Goal: Transaction & Acquisition: Download file/media

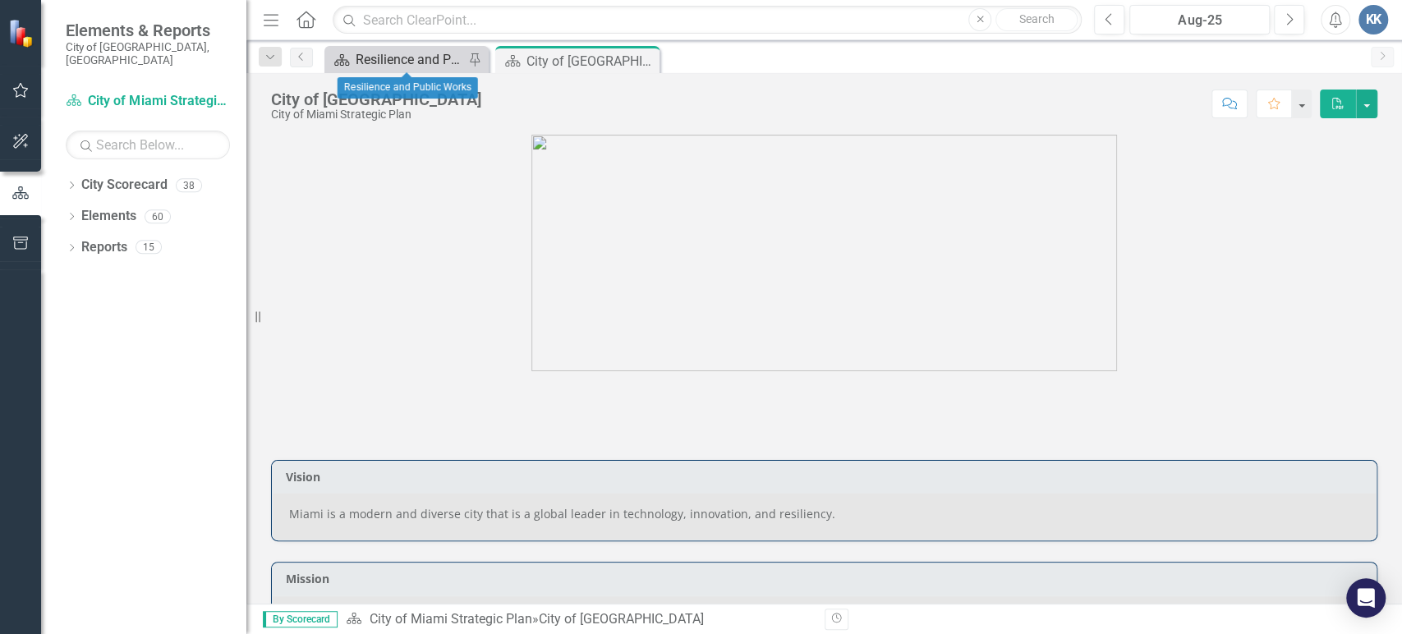
click at [393, 58] on div "Resilience and Public Works" at bounding box center [410, 59] width 108 height 21
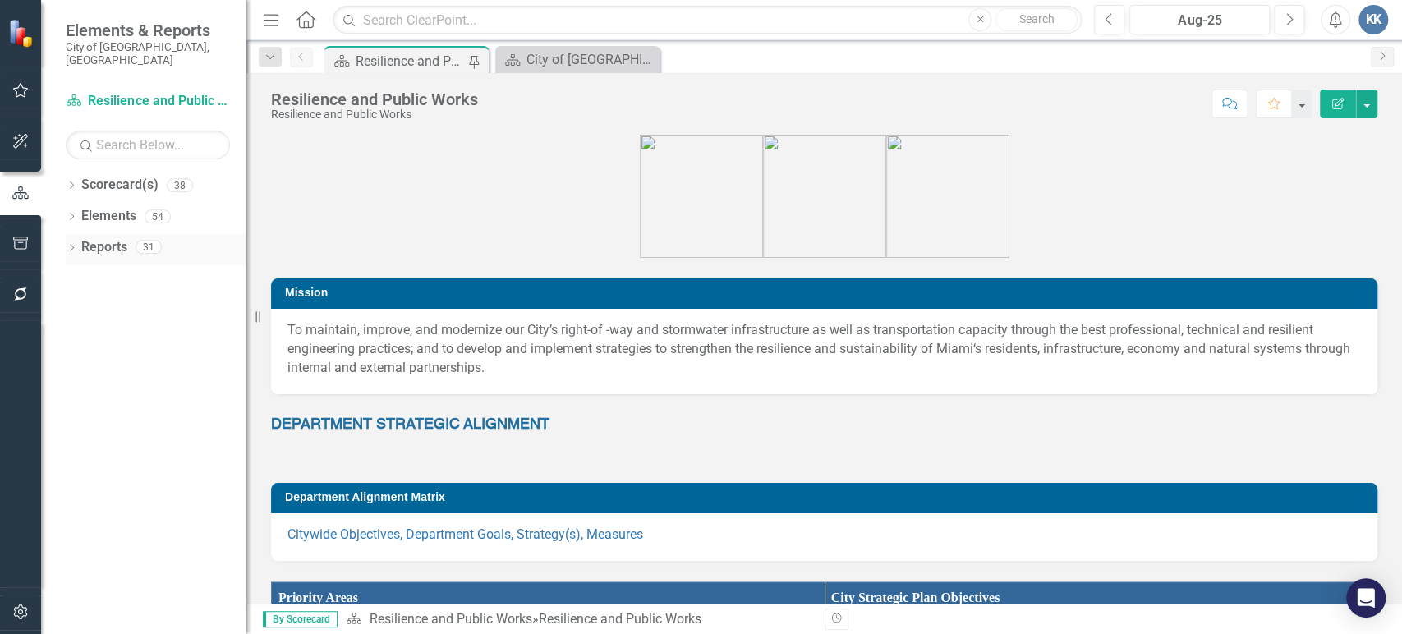
click at [67, 242] on div "Dropdown" at bounding box center [71, 249] width 11 height 14
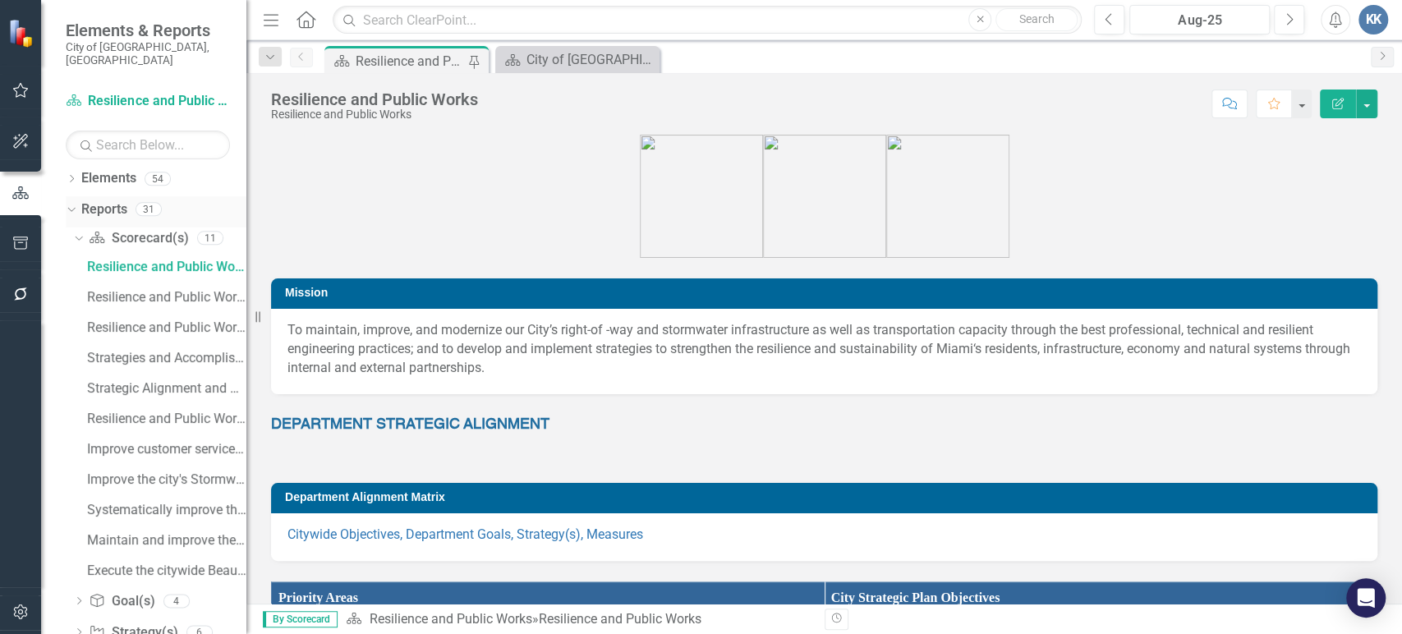
scroll to position [34, 0]
click at [1292, 7] on button "Next" at bounding box center [1289, 20] width 30 height 30
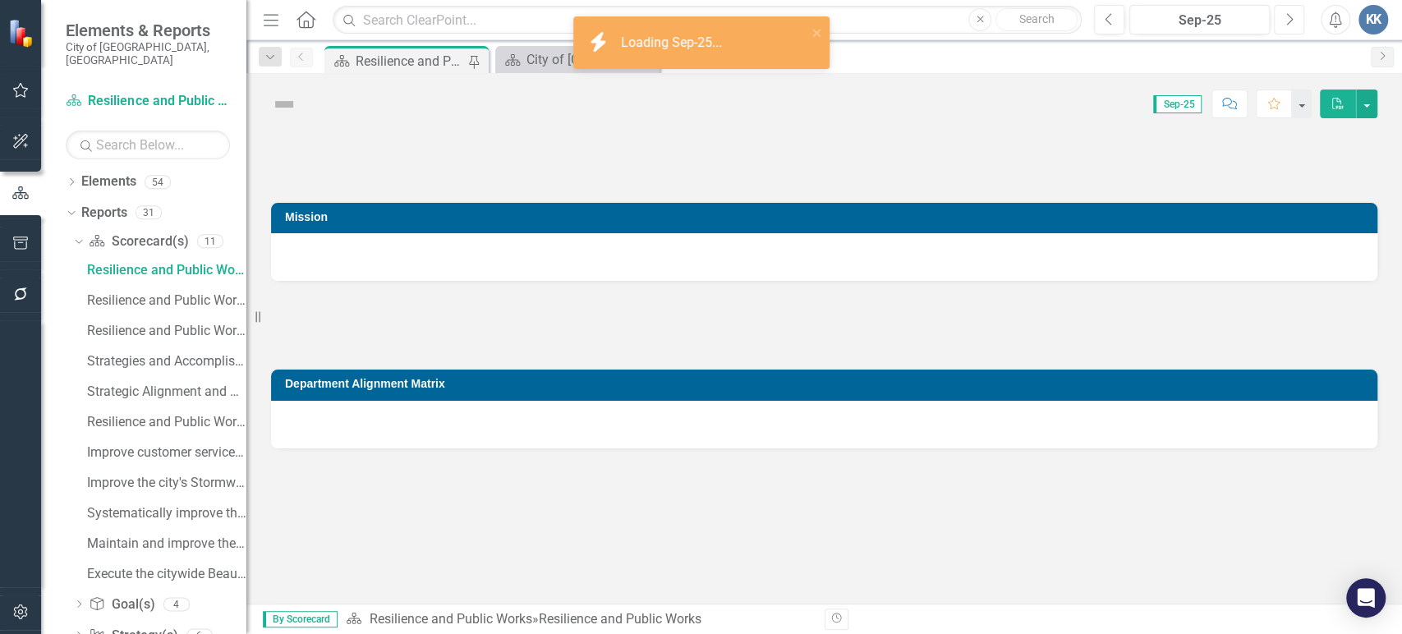
click at [1290, 12] on icon "Next" at bounding box center [1289, 19] width 9 height 15
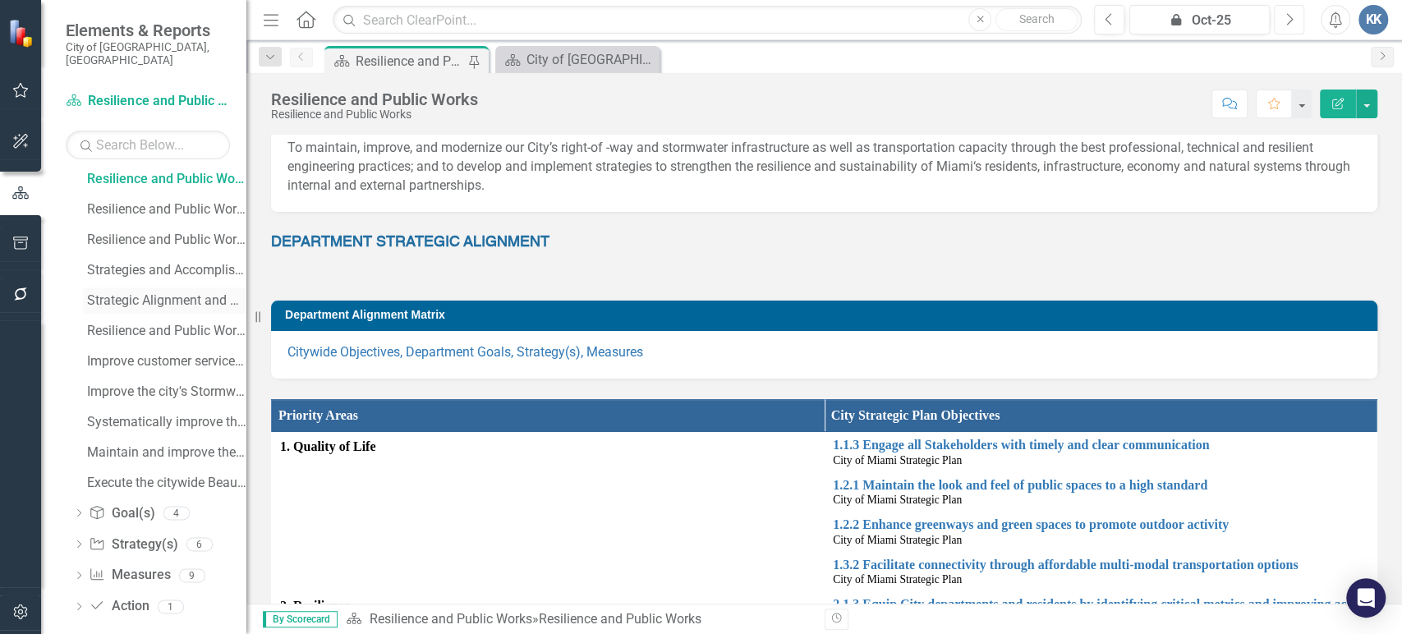
scroll to position [34, 0]
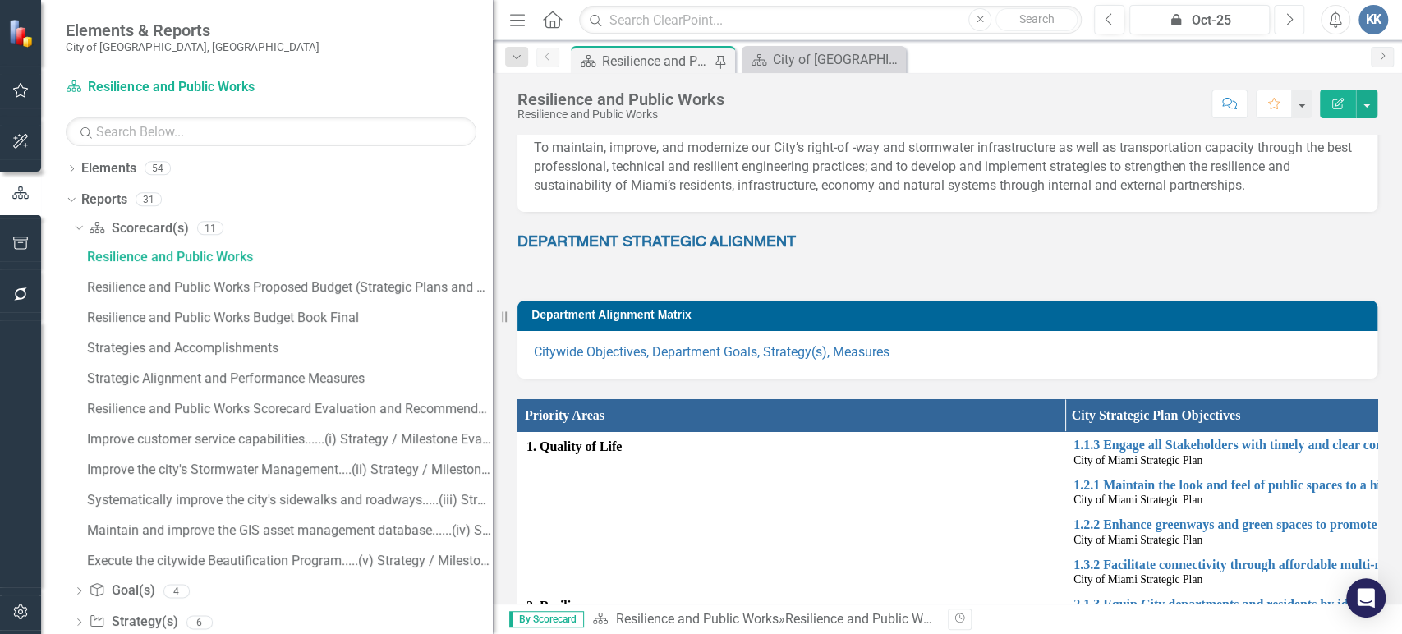
drag, startPoint x: 246, startPoint y: 280, endPoint x: 549, endPoint y: 284, distance: 303.9
click at [549, 284] on div "Elements & Reports City of [GEOGRAPHIC_DATA], [GEOGRAPHIC_DATA] Scorecard(s) Re…" at bounding box center [701, 317] width 1402 height 634
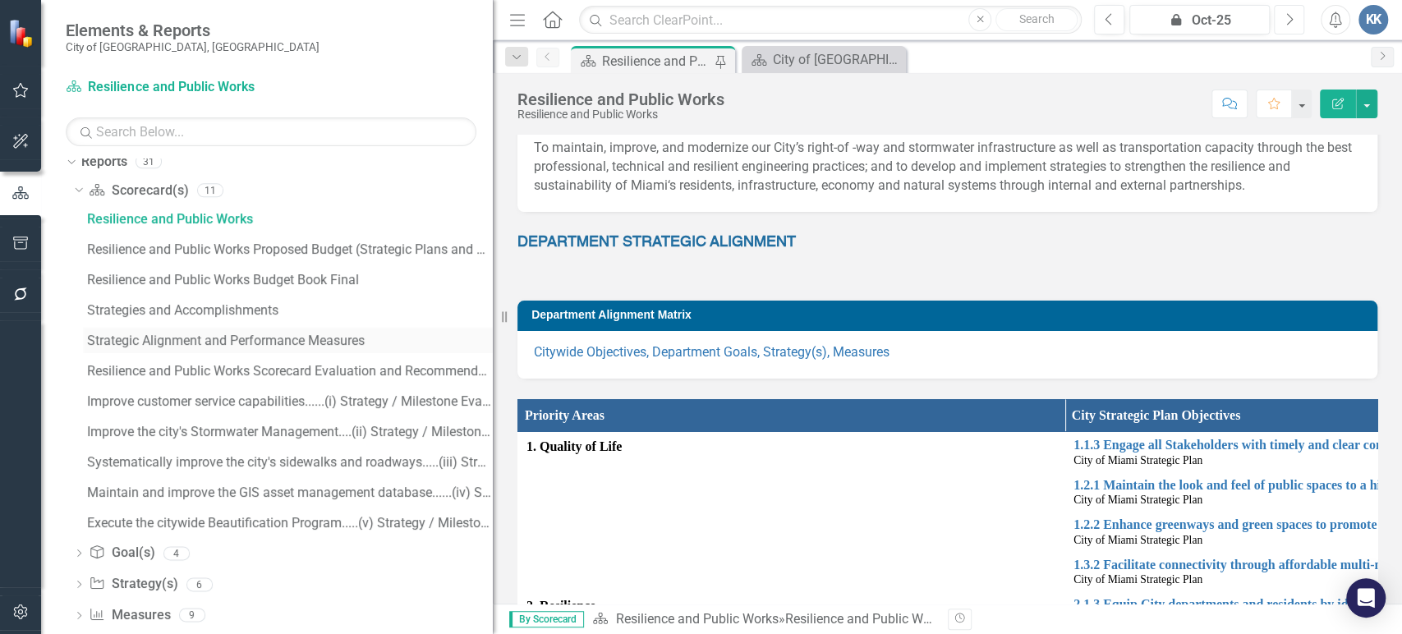
scroll to position [126, 0]
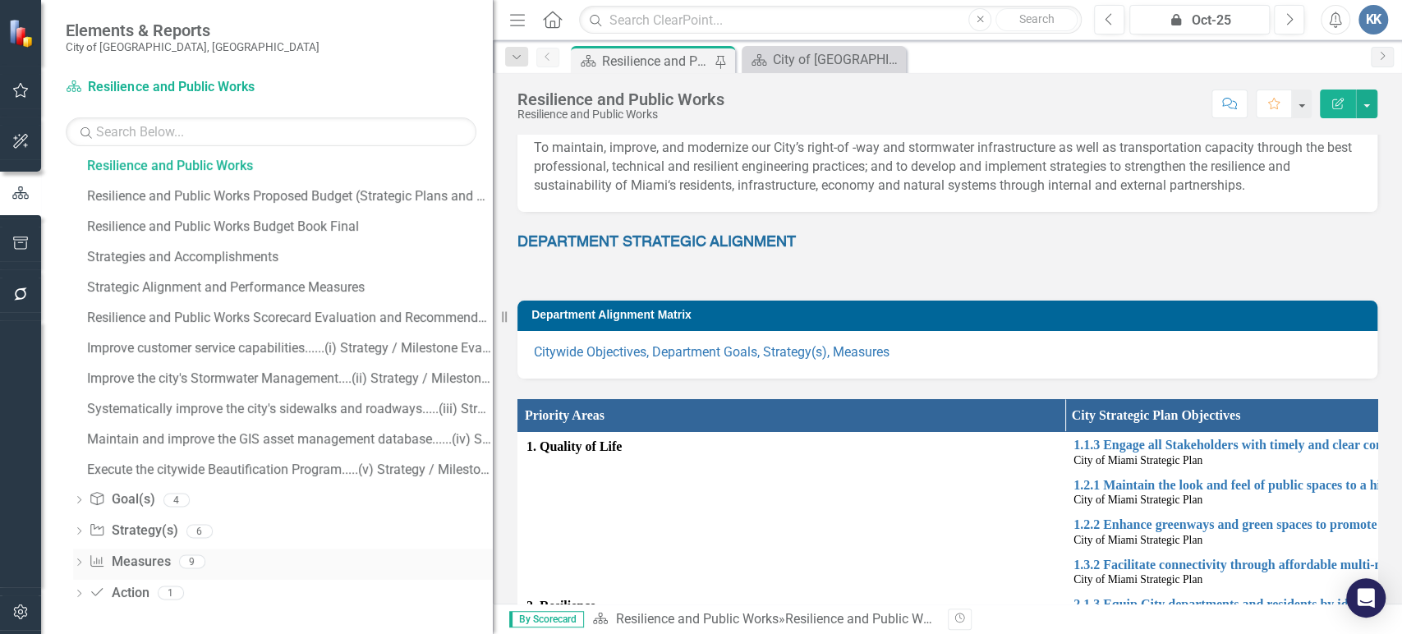
click at [132, 563] on link "Measure Measures" at bounding box center [129, 562] width 81 height 19
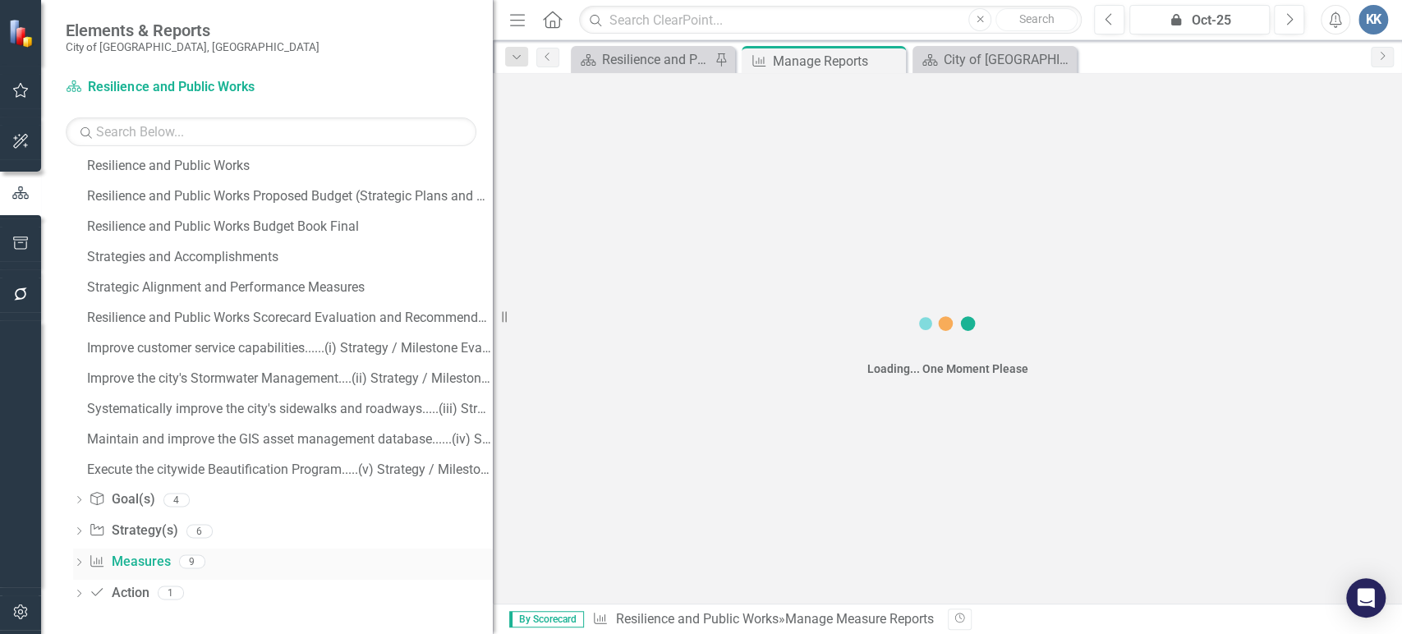
click at [132, 563] on link "Measure Measures" at bounding box center [129, 562] width 81 height 19
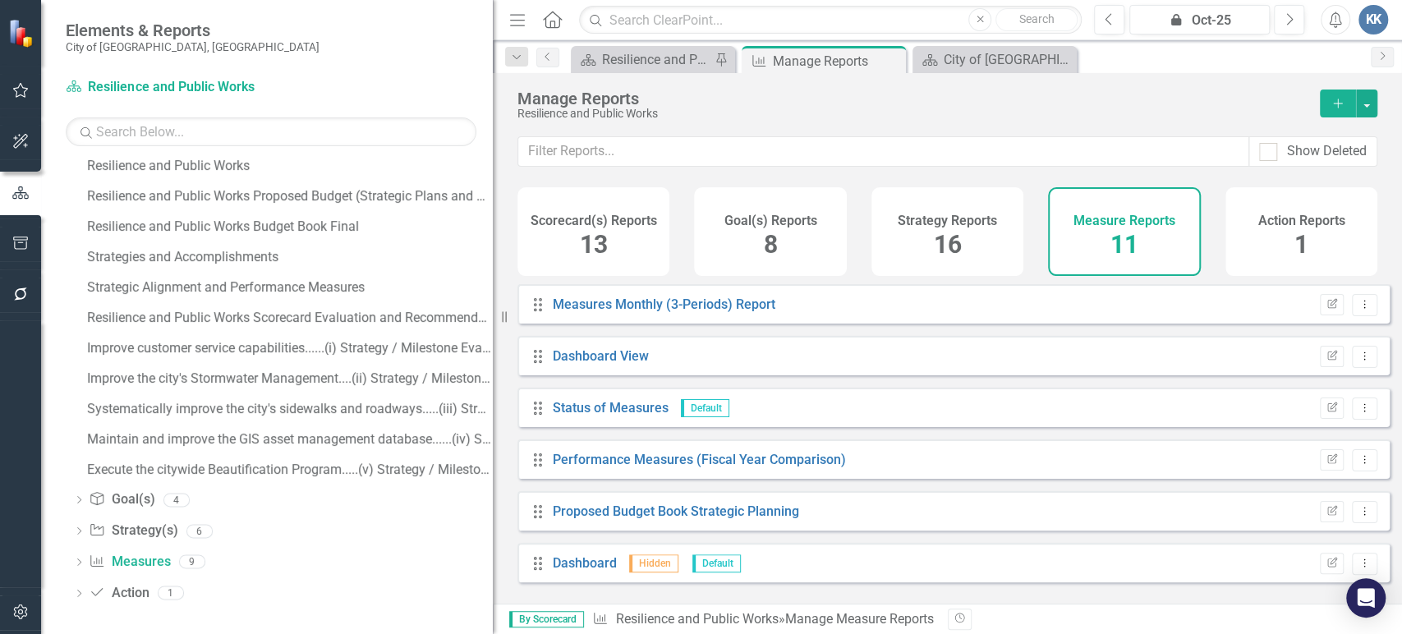
click at [1110, 241] on span "11" at bounding box center [1124, 244] width 28 height 29
click at [1095, 206] on div "Measure Reports 11" at bounding box center [1124, 231] width 152 height 89
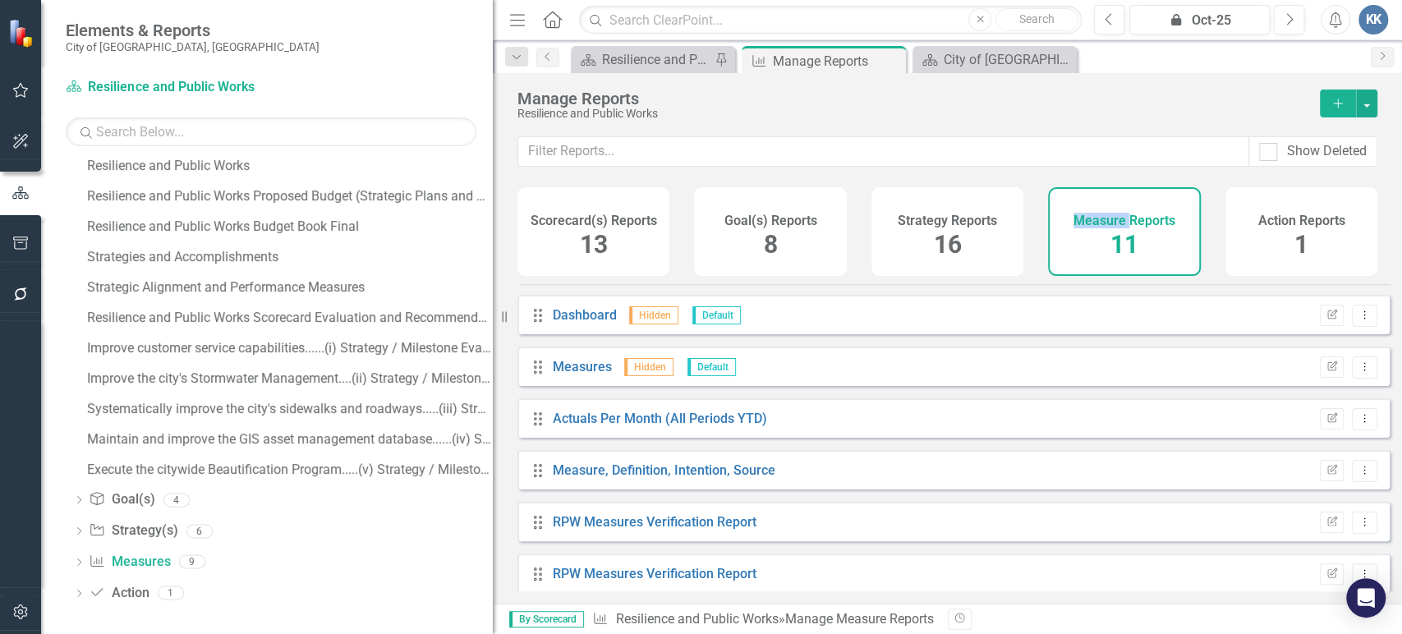
scroll to position [262, 0]
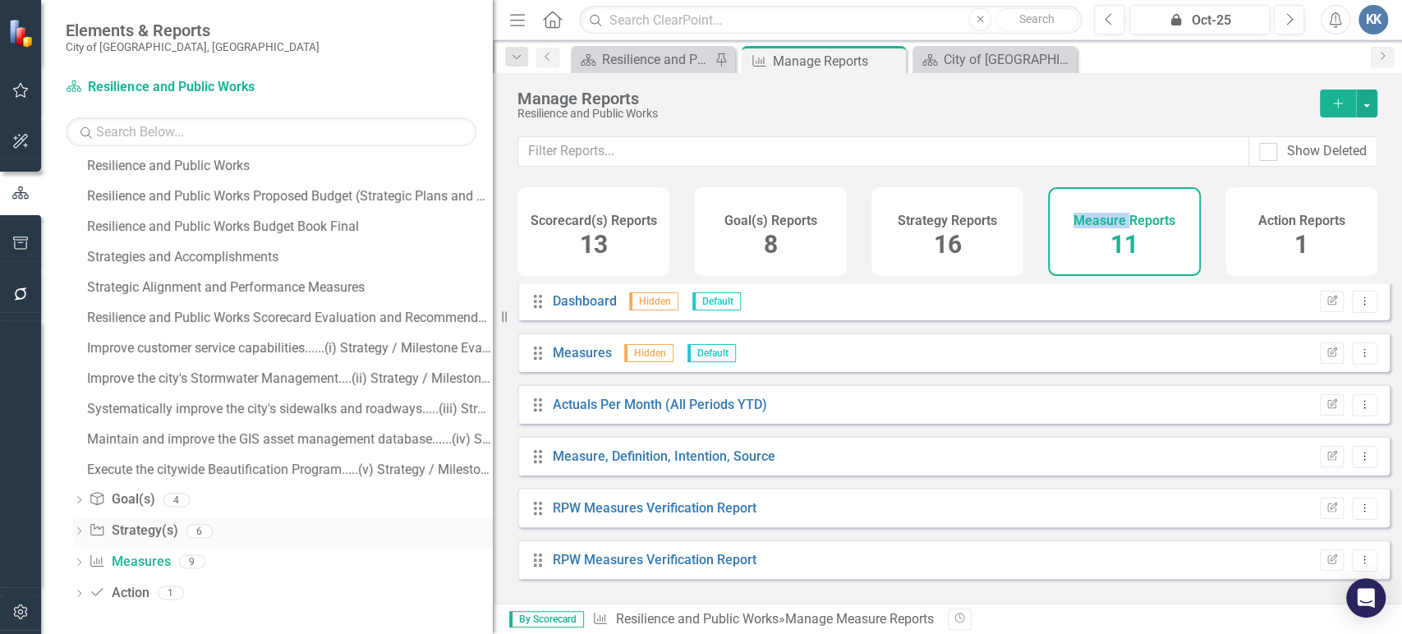
click at [115, 533] on link "Strategy Strategy(s)" at bounding box center [133, 531] width 89 height 19
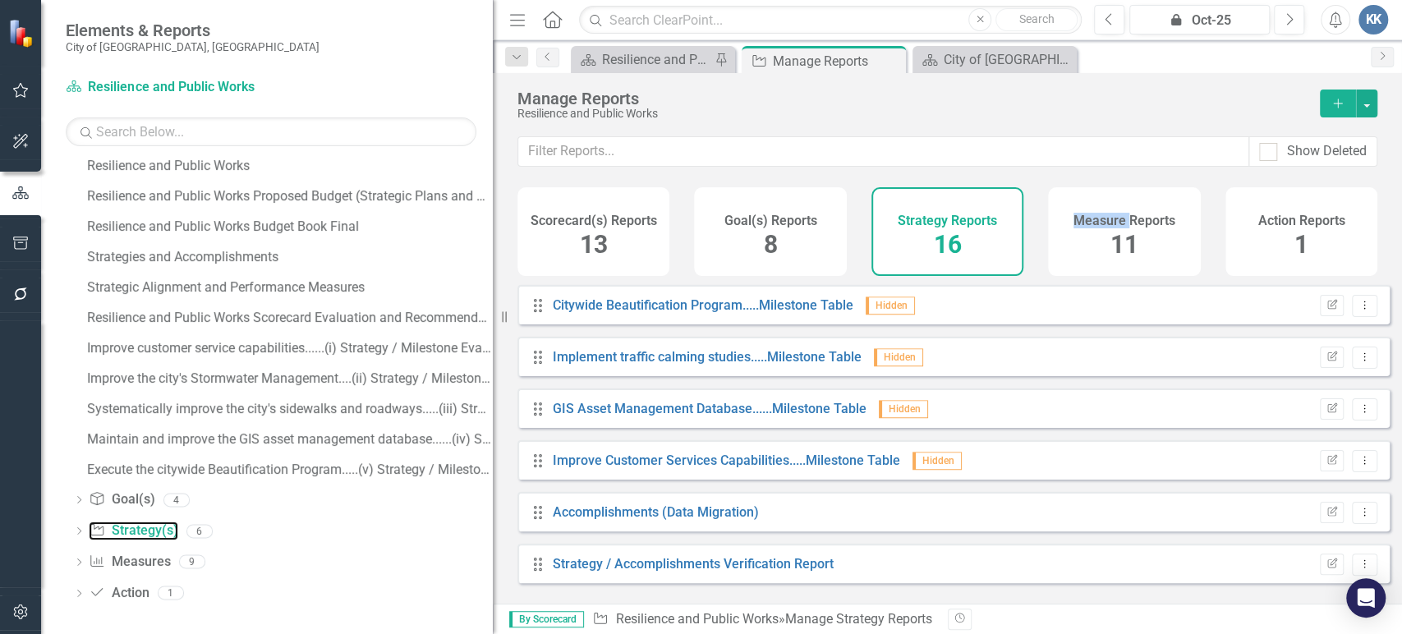
scroll to position [520, 0]
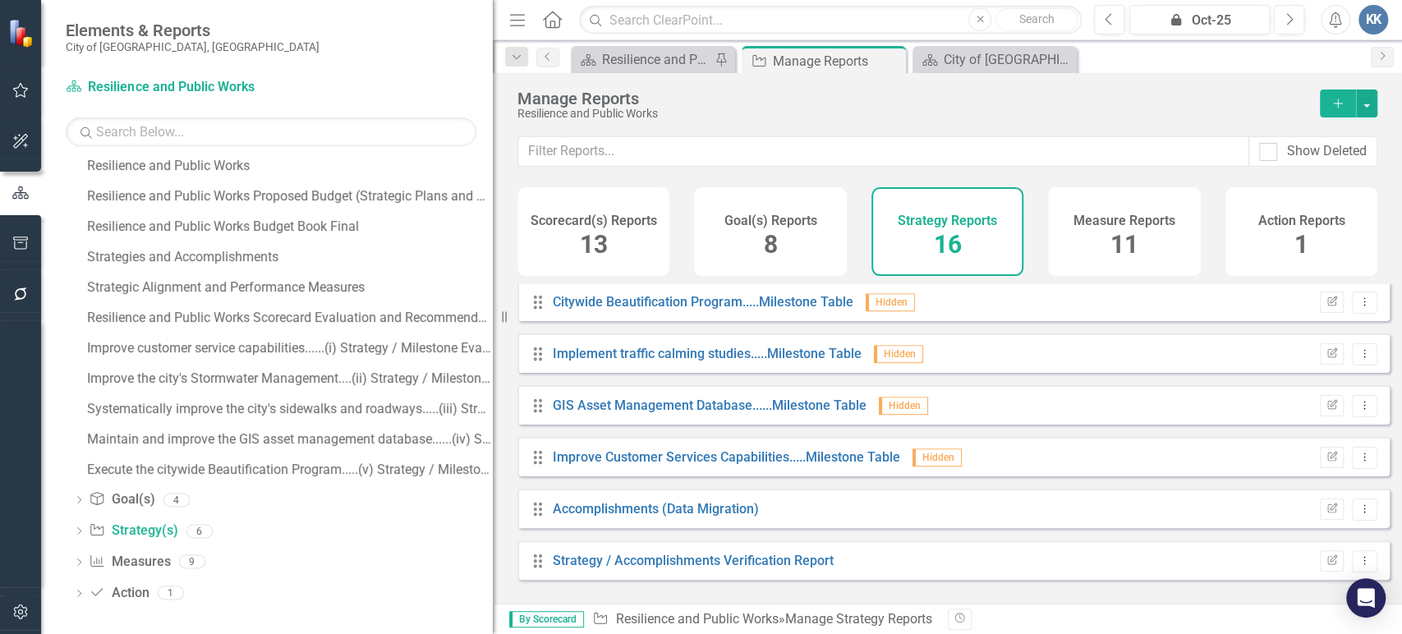
click at [1142, 227] on h4 "Measure Reports" at bounding box center [1124, 221] width 102 height 15
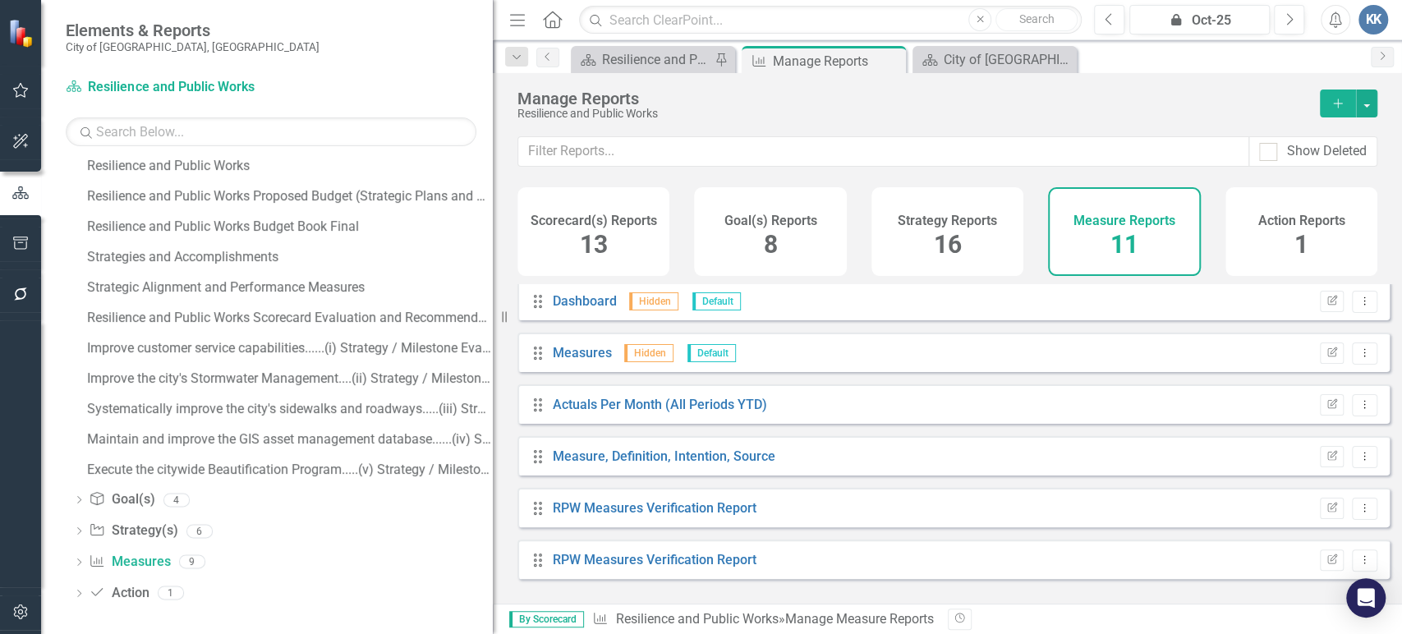
scroll to position [262, 0]
click at [592, 361] on link "Measures" at bounding box center [582, 353] width 59 height 16
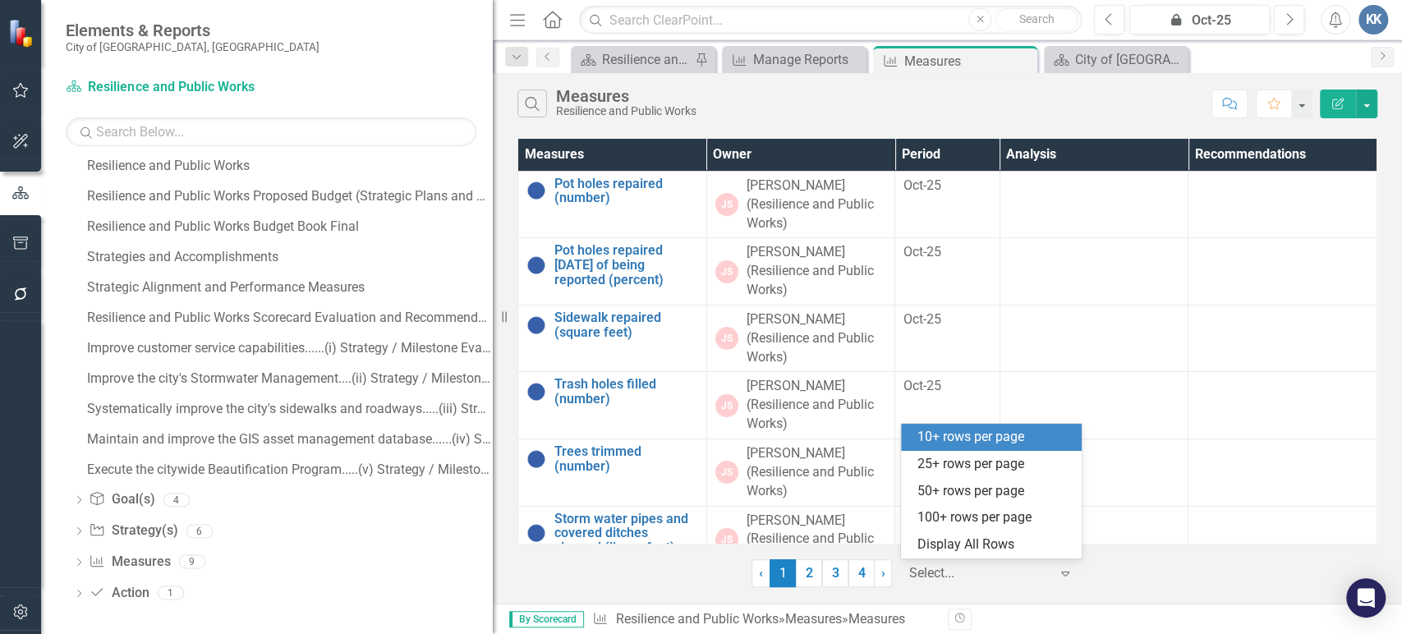
click at [934, 568] on div at bounding box center [979, 574] width 140 height 22
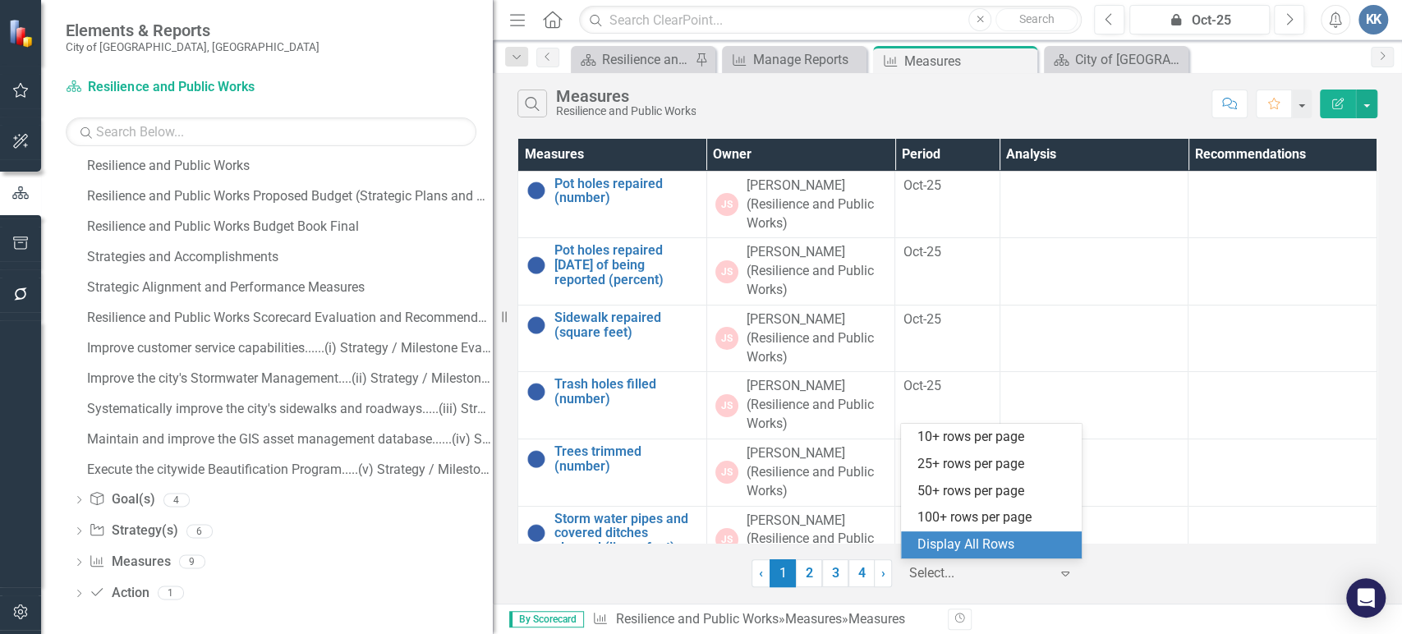
click at [950, 536] on div "Display All Rows" at bounding box center [994, 545] width 154 height 19
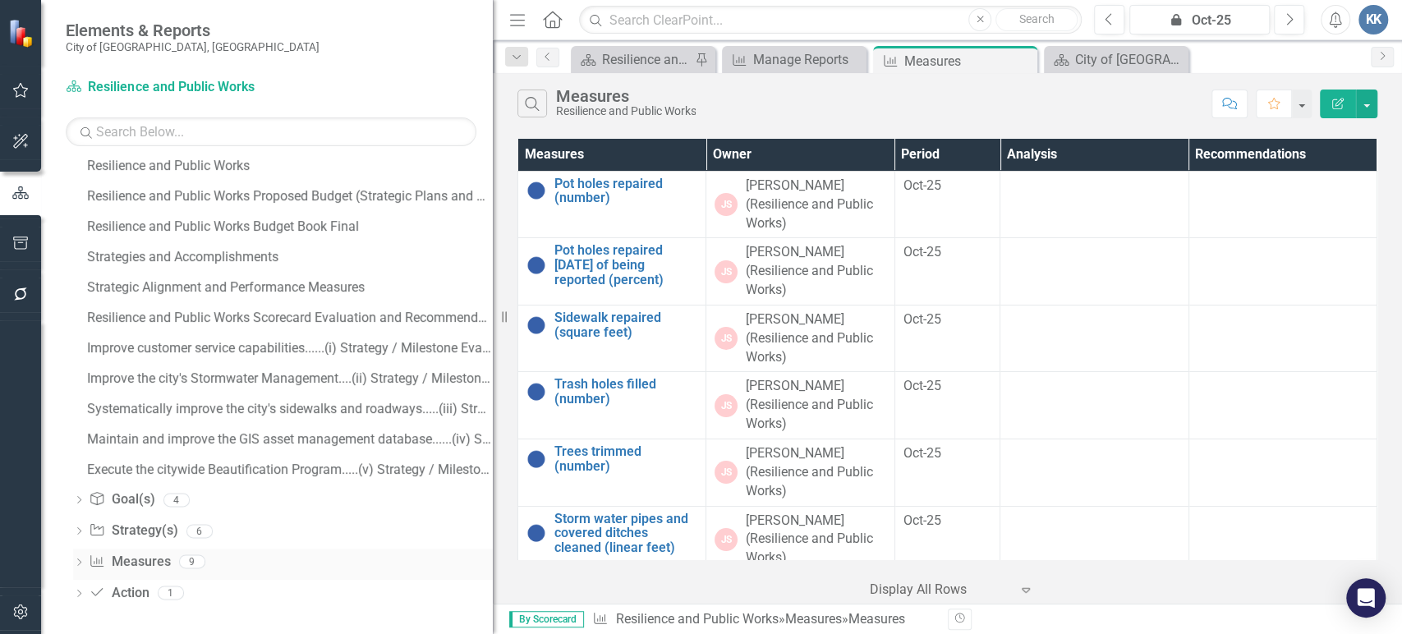
click at [85, 563] on div "Dropdown Measure Measures 9" at bounding box center [283, 564] width 420 height 31
click at [78, 561] on icon "Dropdown" at bounding box center [78, 563] width 11 height 9
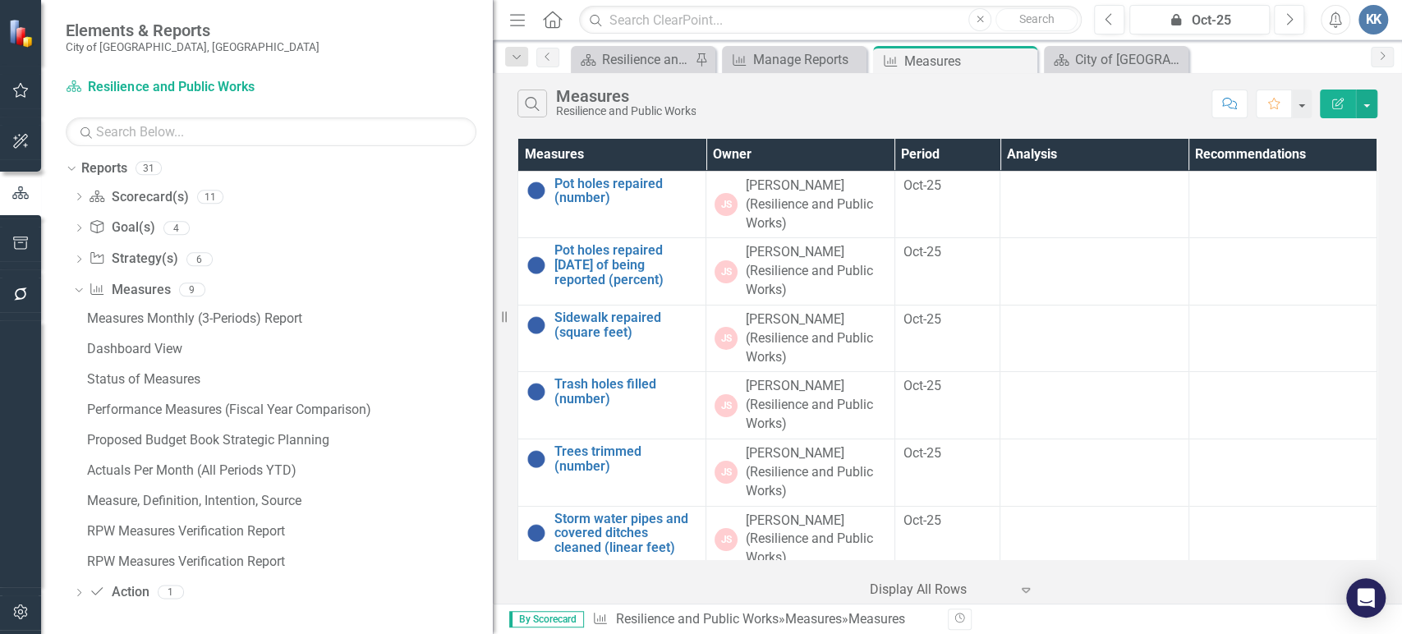
click at [71, 297] on div "Dropdown Scorecard(s) Scorecard(s) 11 Resilience and Public Works Resilience an…" at bounding box center [279, 397] width 427 height 426
click at [76, 291] on icon "Dropdown" at bounding box center [76, 288] width 9 height 11
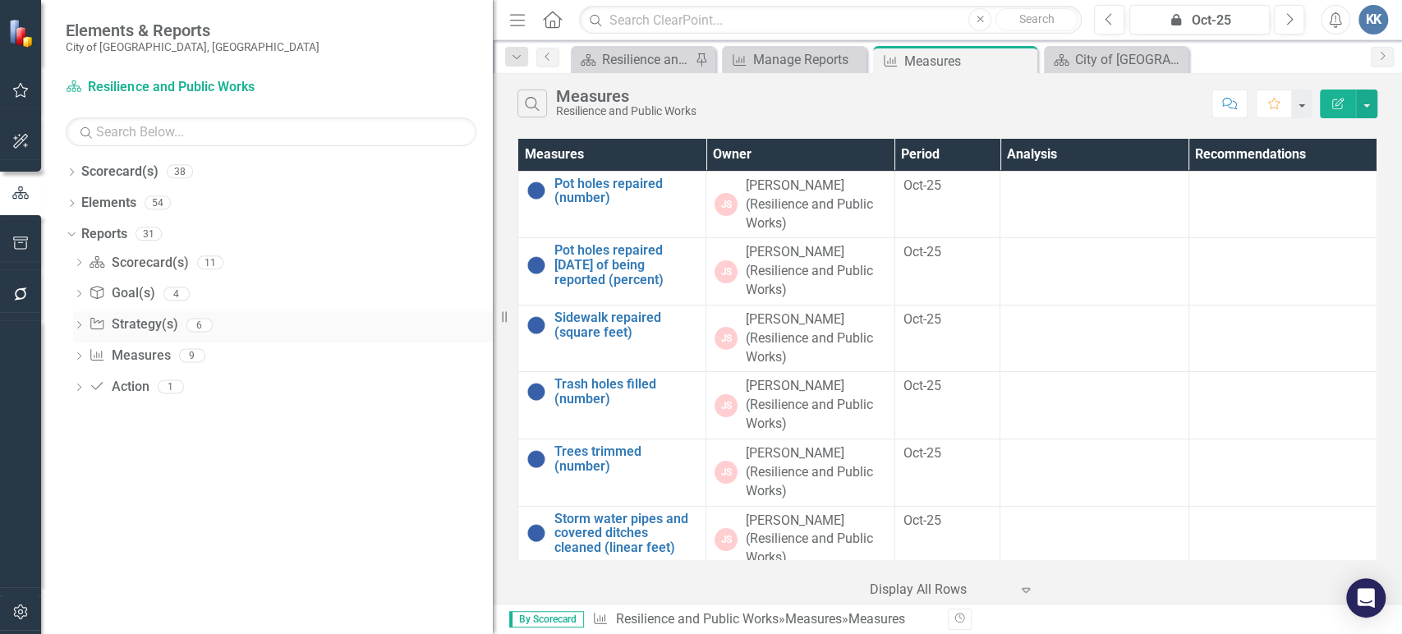
click at [78, 320] on div "Dropdown" at bounding box center [78, 327] width 11 height 14
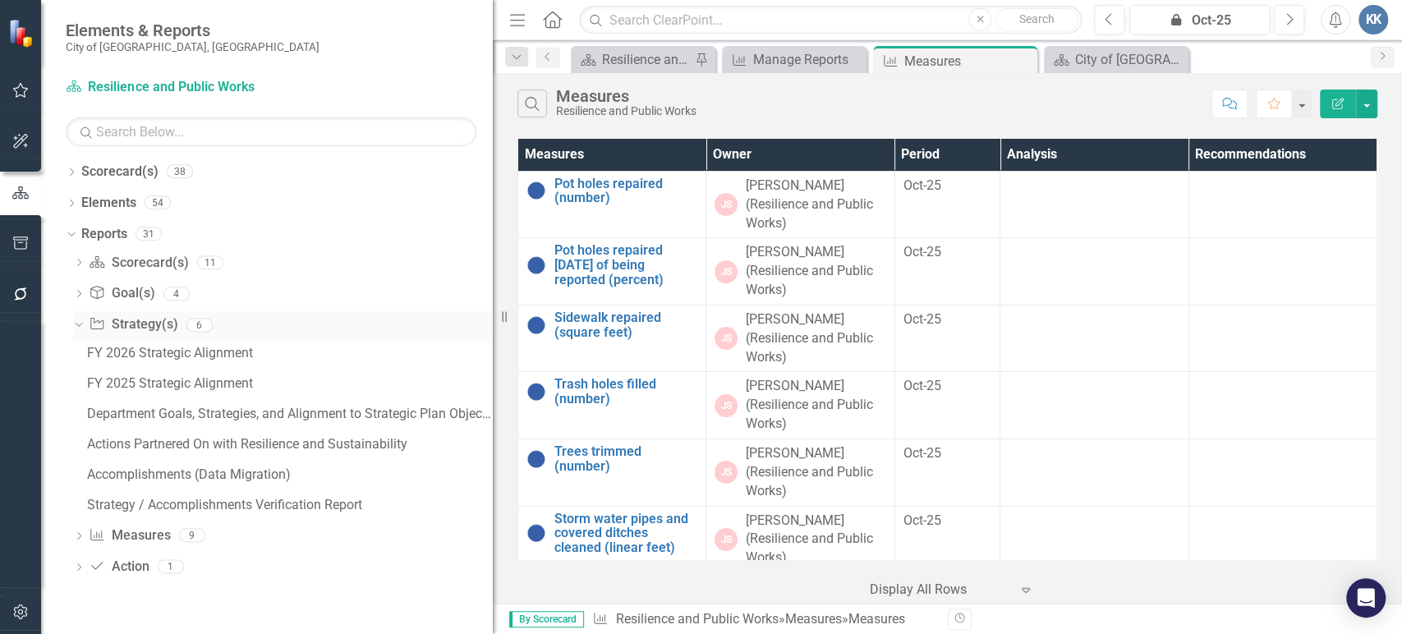
click at [154, 330] on link "Strategy Strategy(s)" at bounding box center [133, 324] width 89 height 19
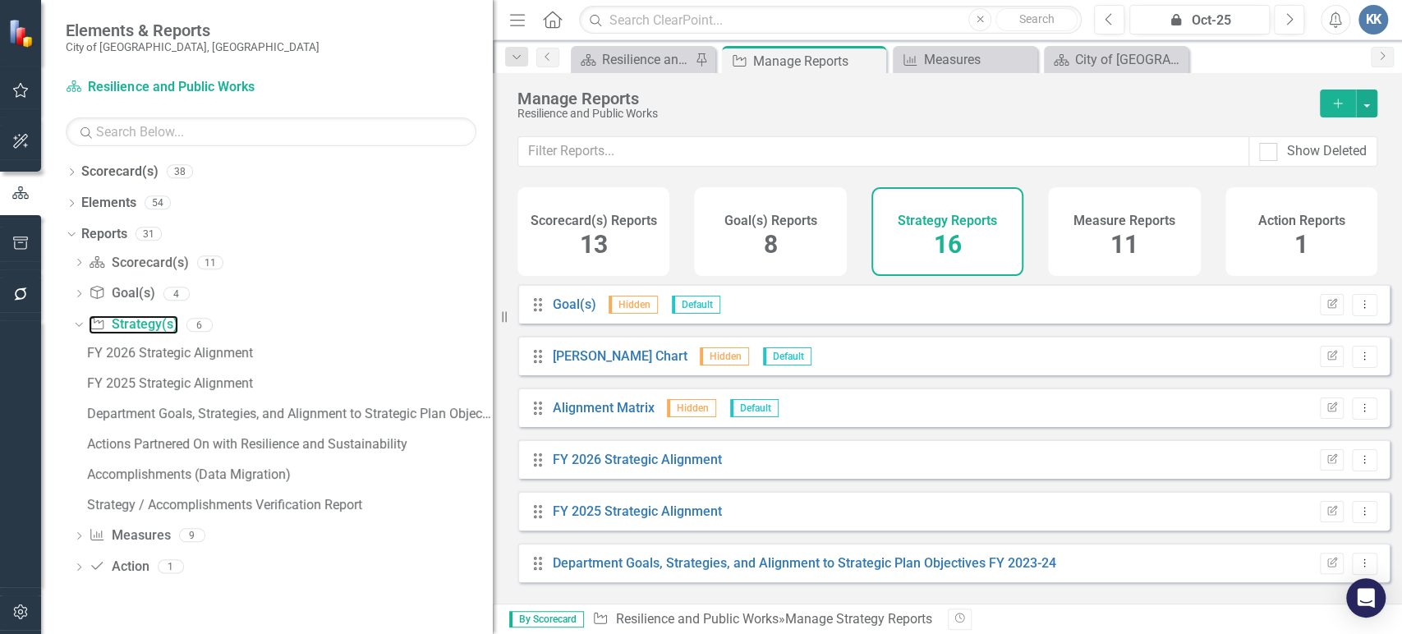
scroll to position [91, 0]
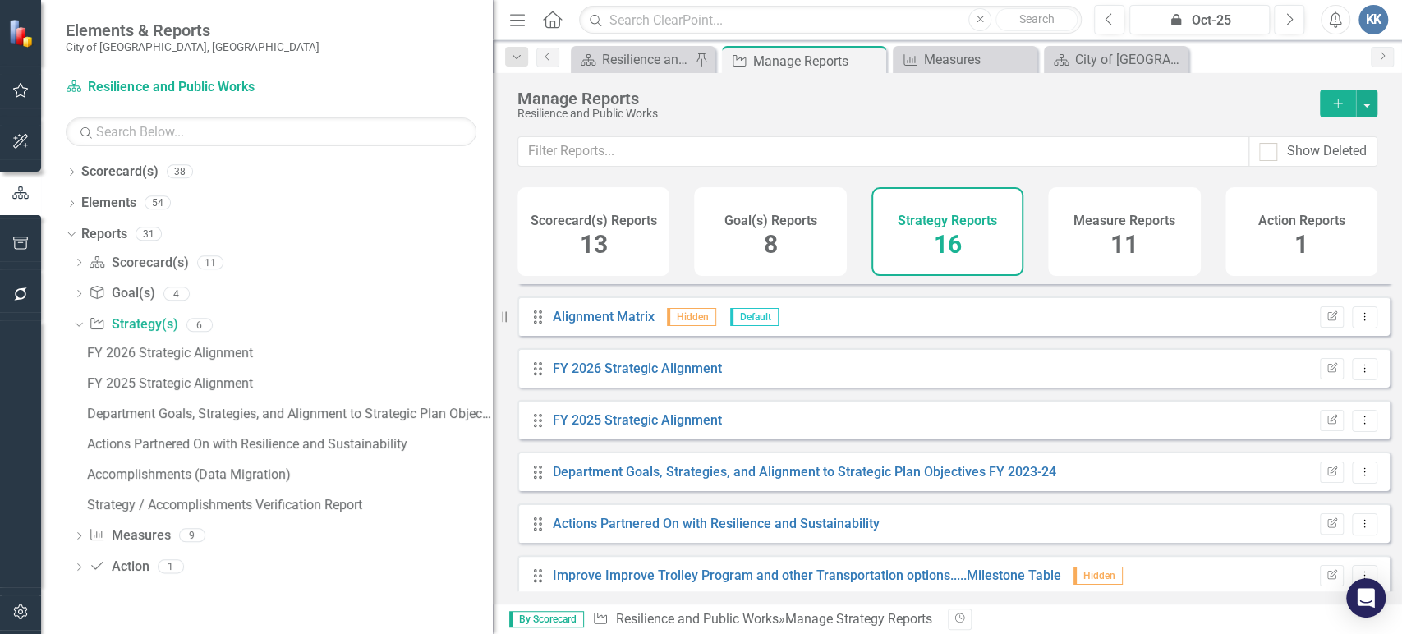
click at [1091, 232] on div "Measure Reports 11" at bounding box center [1124, 231] width 152 height 89
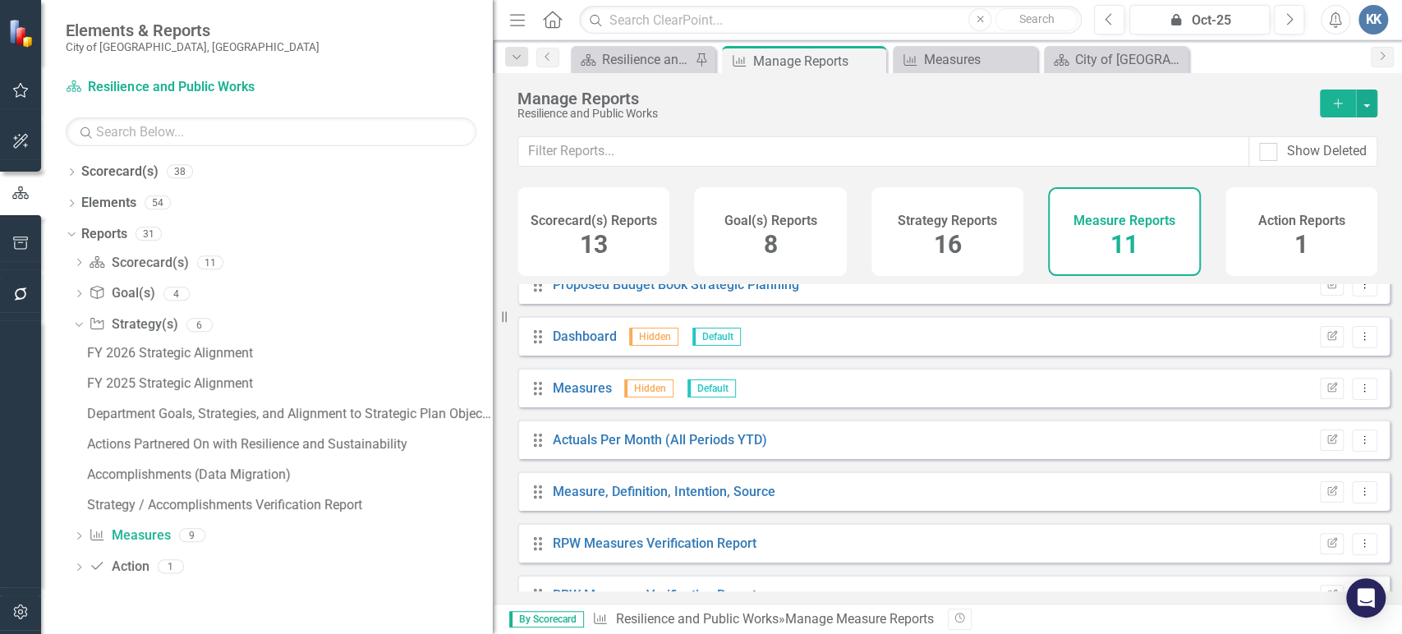
scroll to position [262, 0]
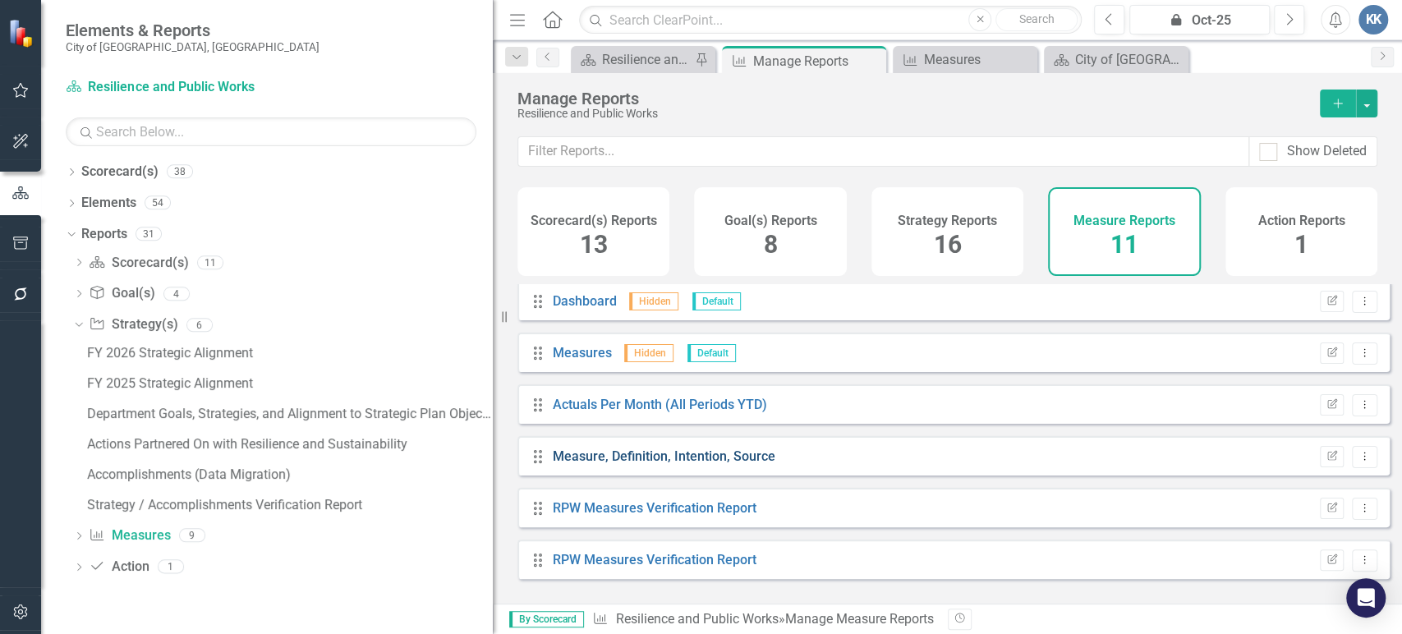
click at [715, 464] on link "Measure, Definition, Intention, Source" at bounding box center [664, 456] width 223 height 16
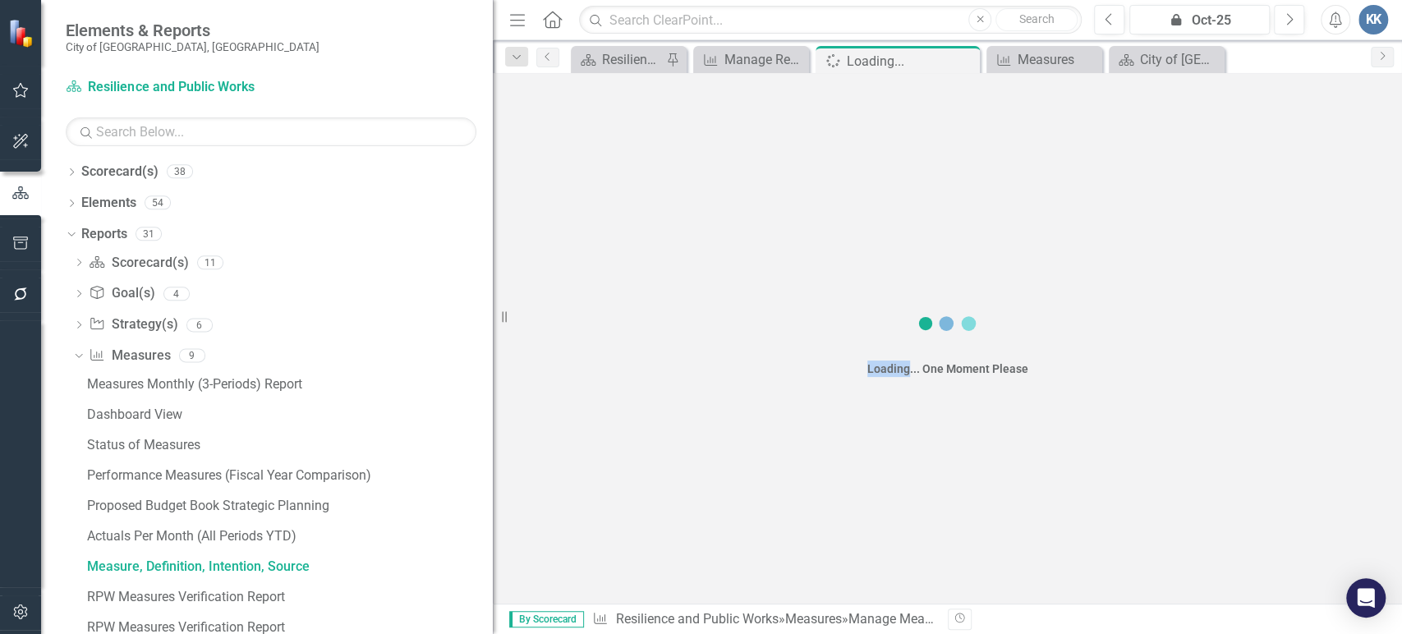
click at [715, 471] on div "Loading... One Moment Please" at bounding box center [947, 338] width 909 height 531
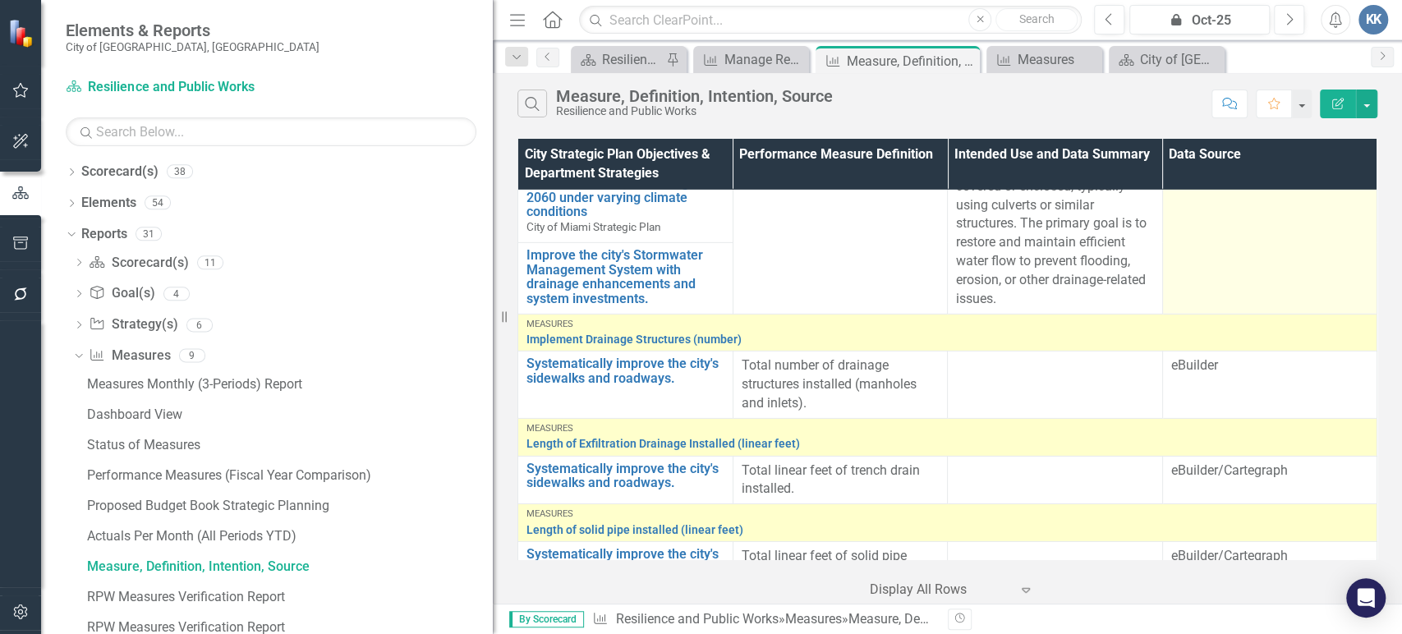
scroll to position [3832, 0]
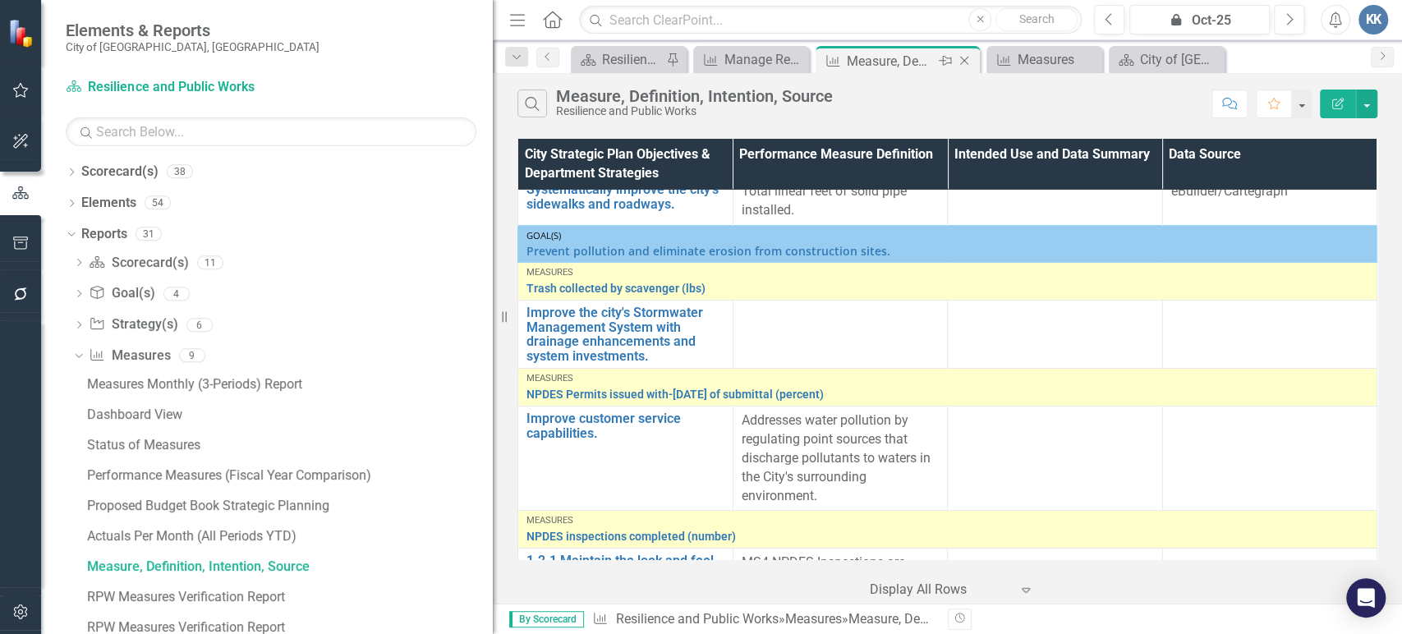
click at [970, 61] on icon "Close" at bounding box center [964, 60] width 16 height 13
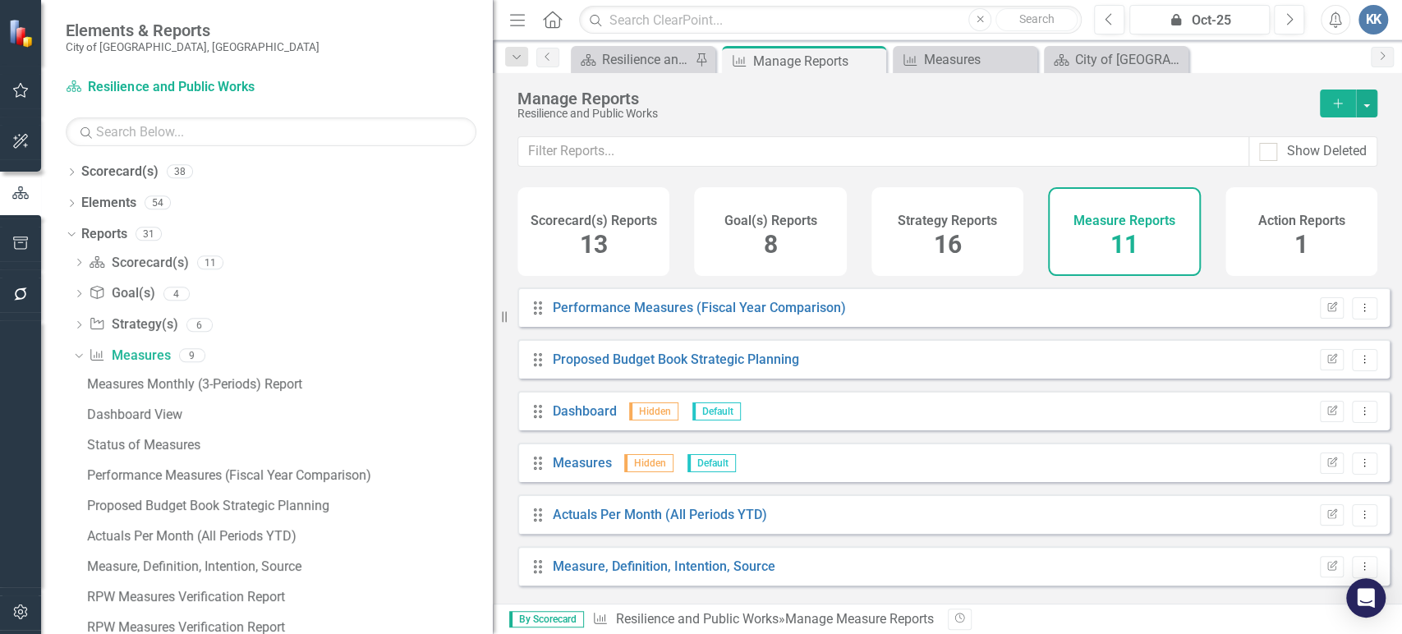
scroll to position [182, 0]
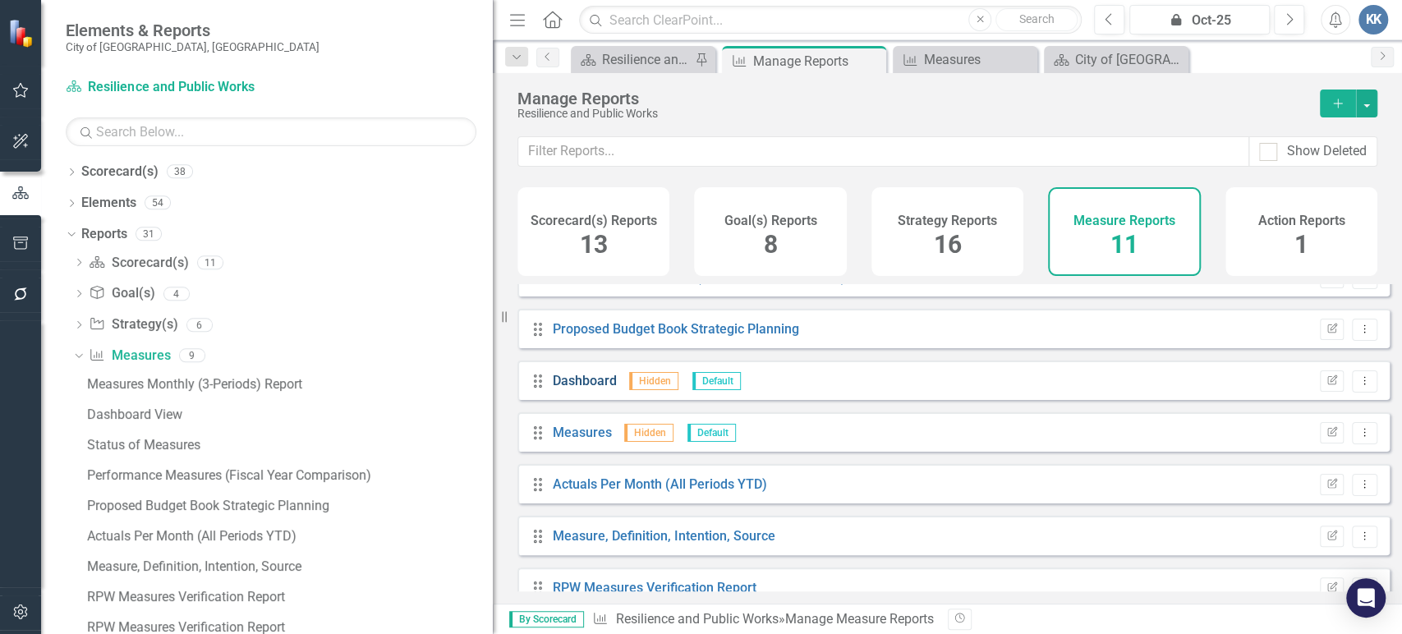
click at [584, 388] on link "Dashboard" at bounding box center [585, 381] width 64 height 16
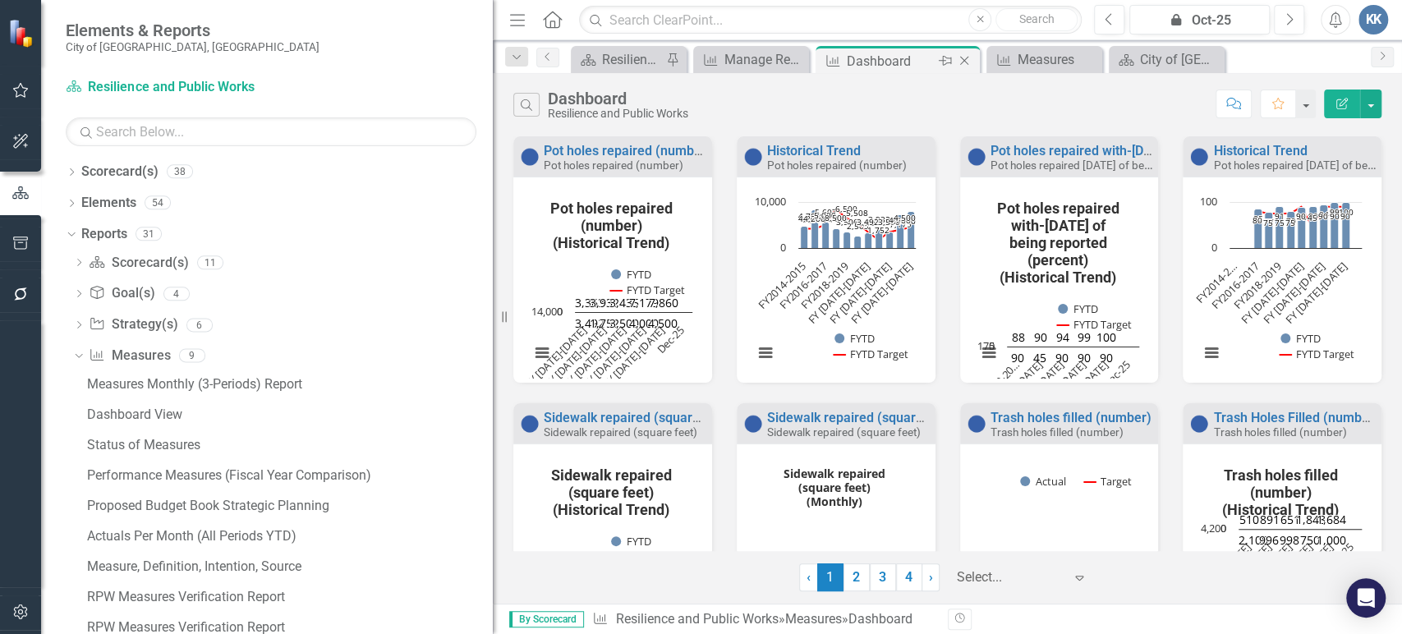
click at [961, 57] on icon at bounding box center [964, 61] width 9 height 9
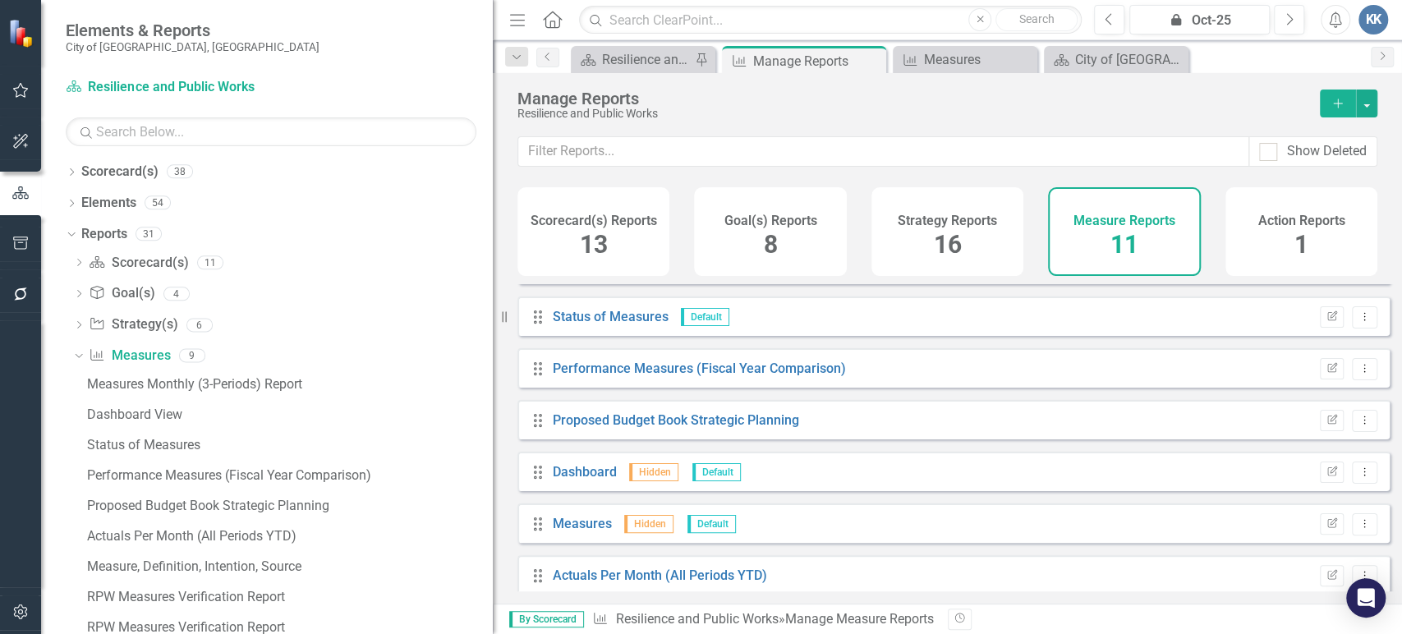
scroll to position [182, 0]
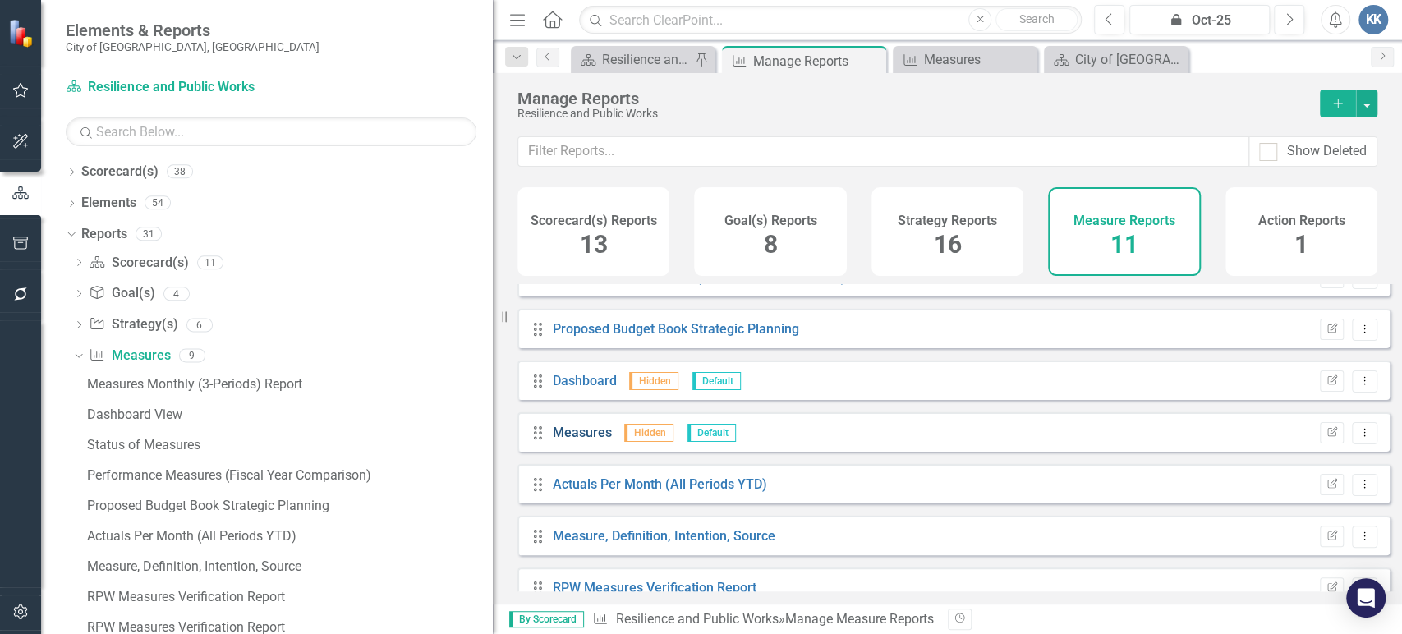
click at [592, 440] on link "Measures" at bounding box center [582, 433] width 59 height 16
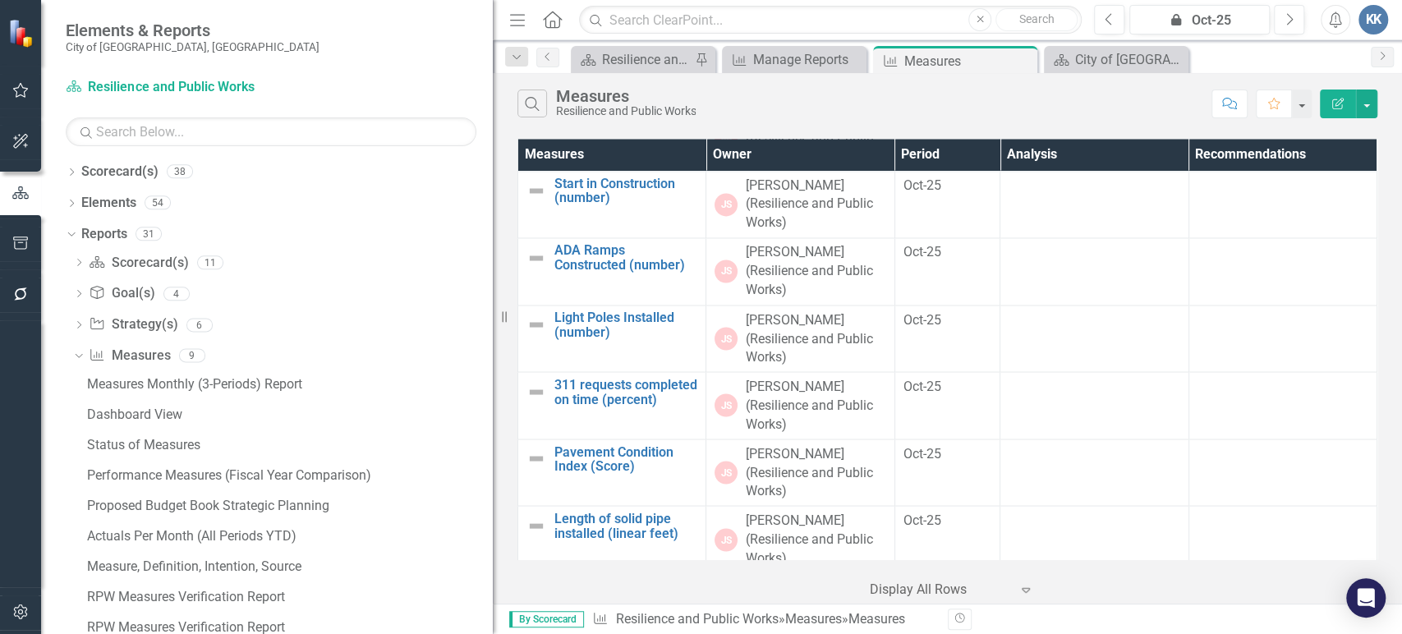
scroll to position [1927, 0]
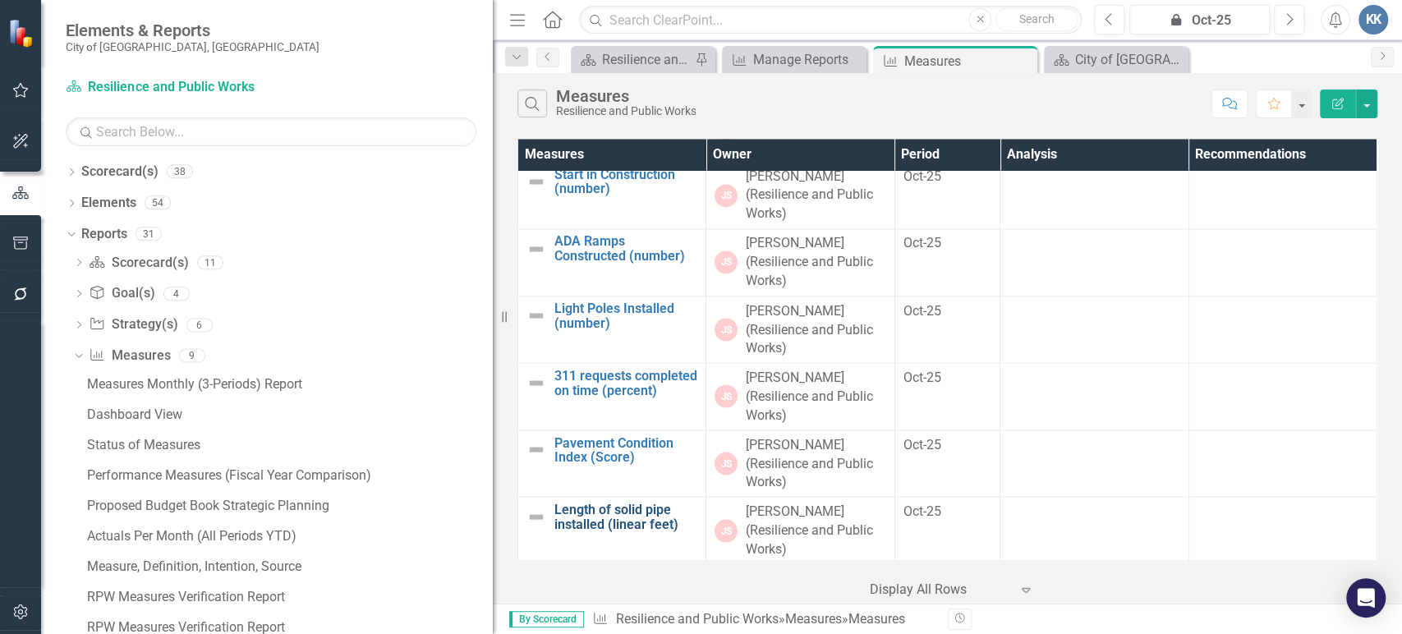
click at [618, 511] on link "Length of solid pipe installed (linear feet)" at bounding box center [625, 516] width 143 height 29
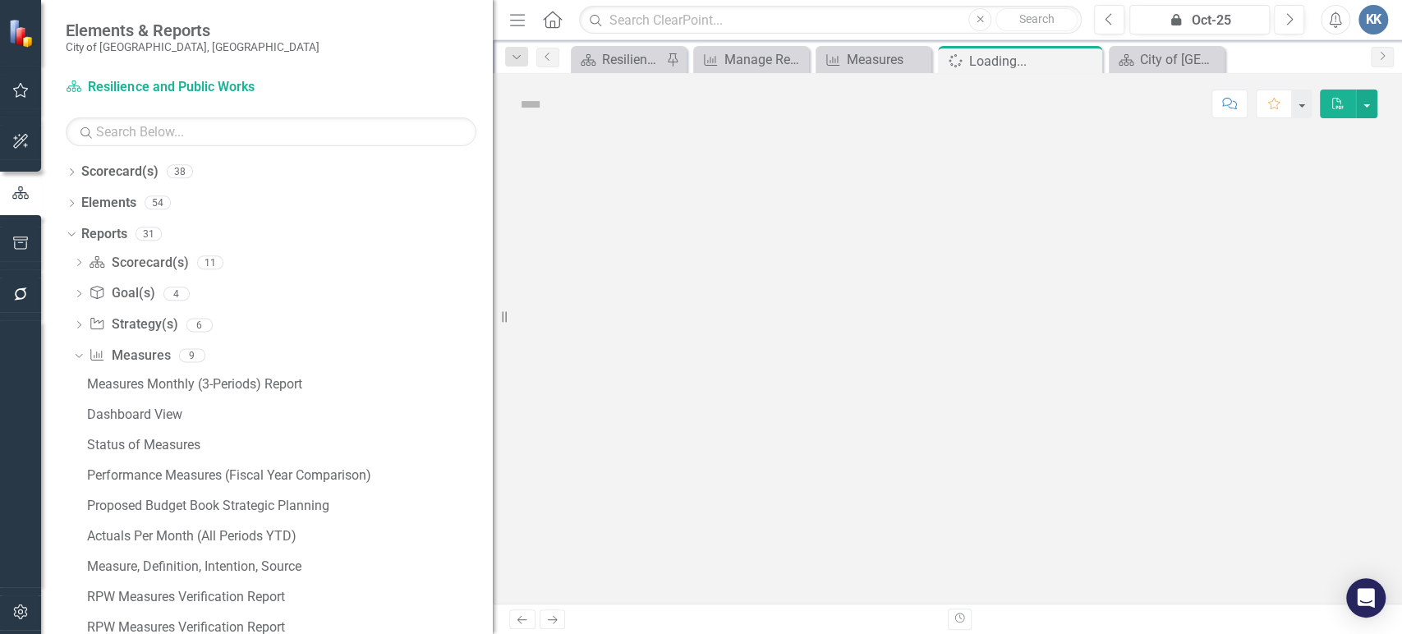
click at [618, 511] on div at bounding box center [947, 369] width 909 height 469
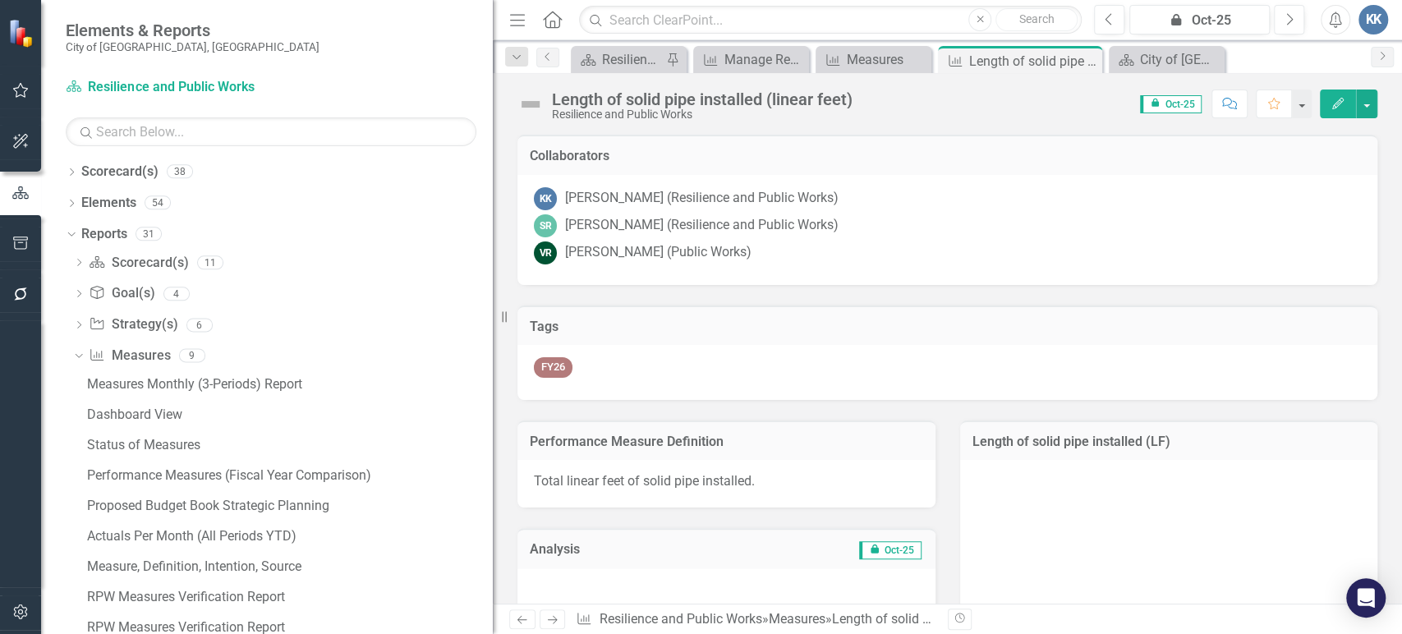
click at [556, 289] on div "Tags FY26" at bounding box center [947, 342] width 885 height 115
click at [928, 102] on div "Score: 0.00 icon.lock Oct-25 Completed Comment Favorite Edit" at bounding box center [1119, 104] width 517 height 28
click at [852, 53] on div "Measures" at bounding box center [877, 59] width 60 height 21
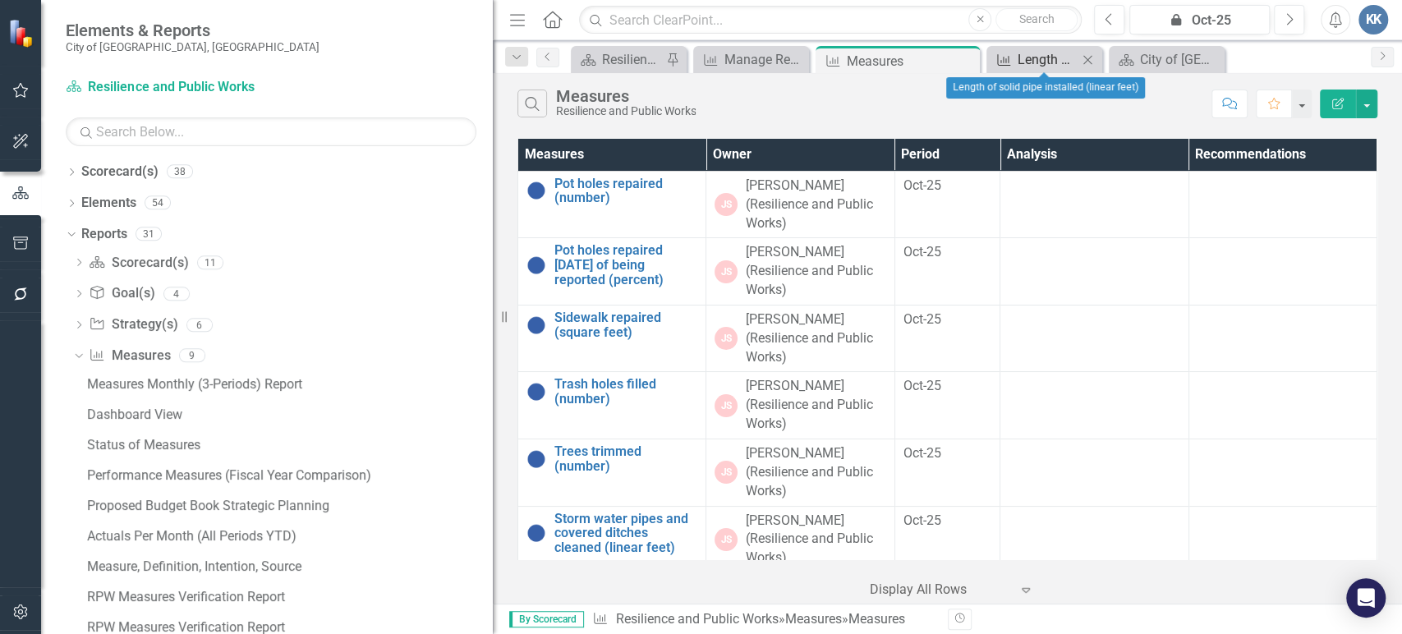
click at [1012, 57] on icon "Measure" at bounding box center [1003, 59] width 16 height 13
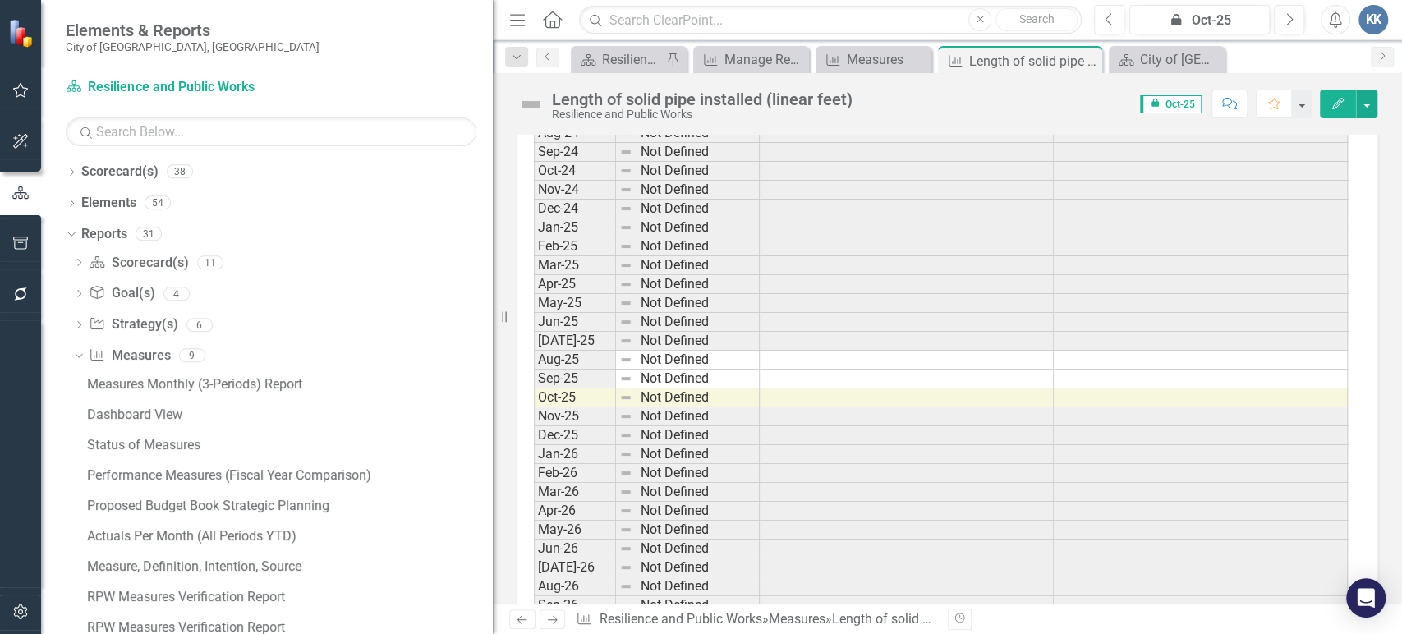
scroll to position [3344, 0]
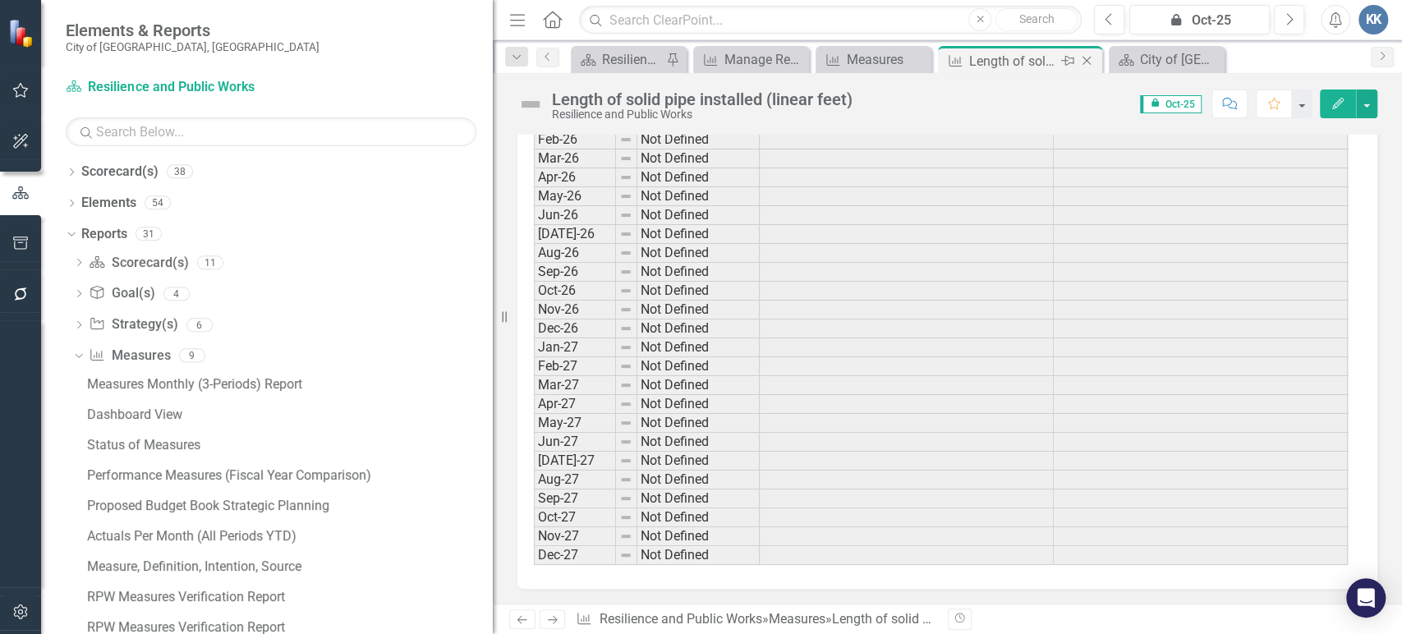
click at [1087, 63] on icon "Close" at bounding box center [1086, 60] width 16 height 13
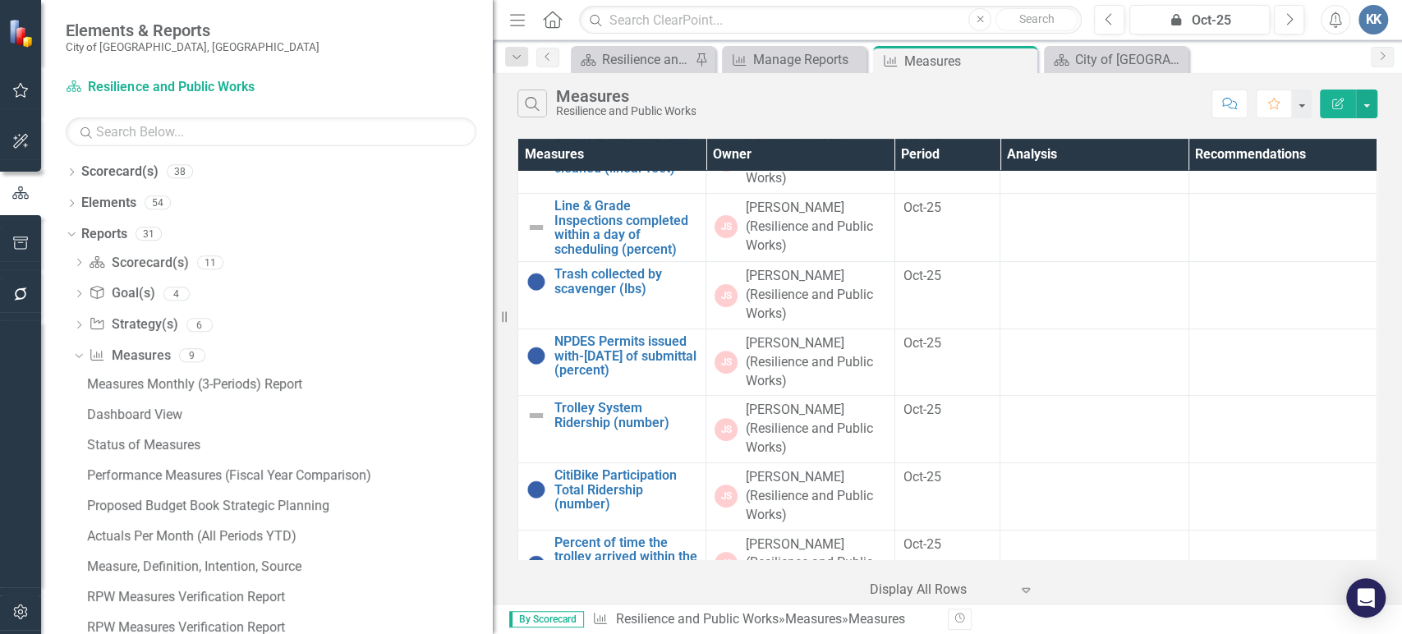
scroll to position [193, 0]
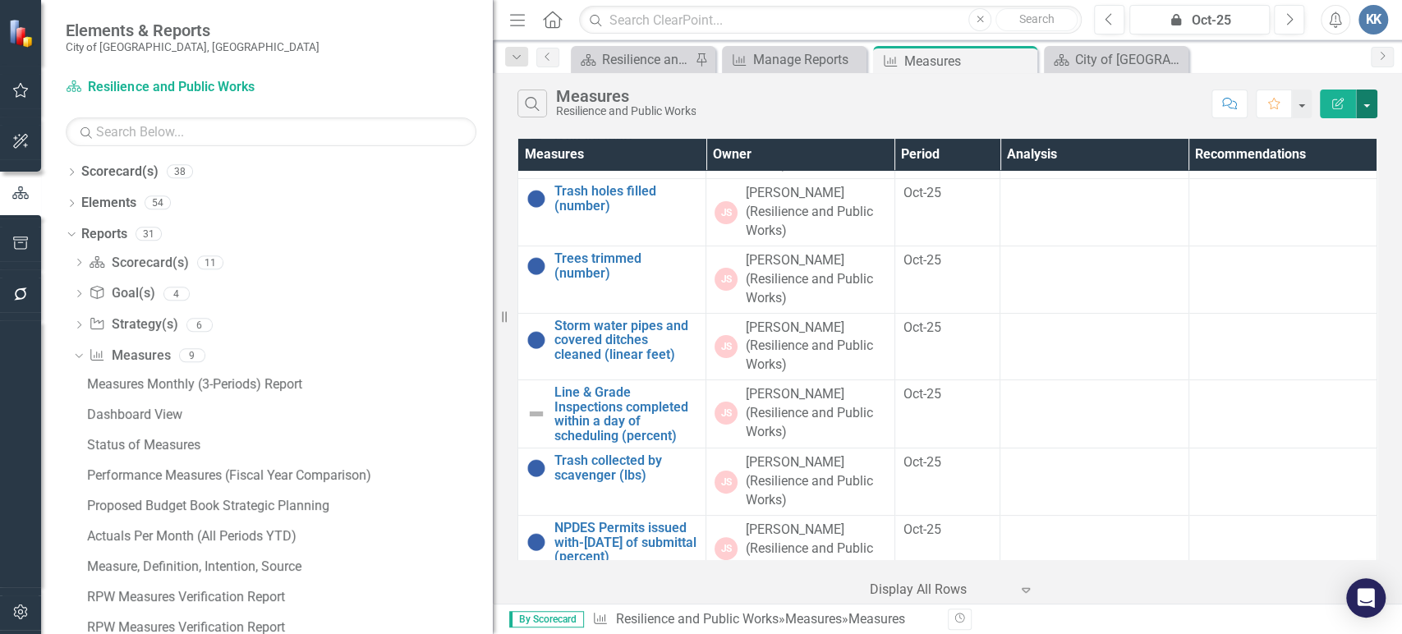
click at [1369, 106] on button "button" at bounding box center [1366, 104] width 21 height 29
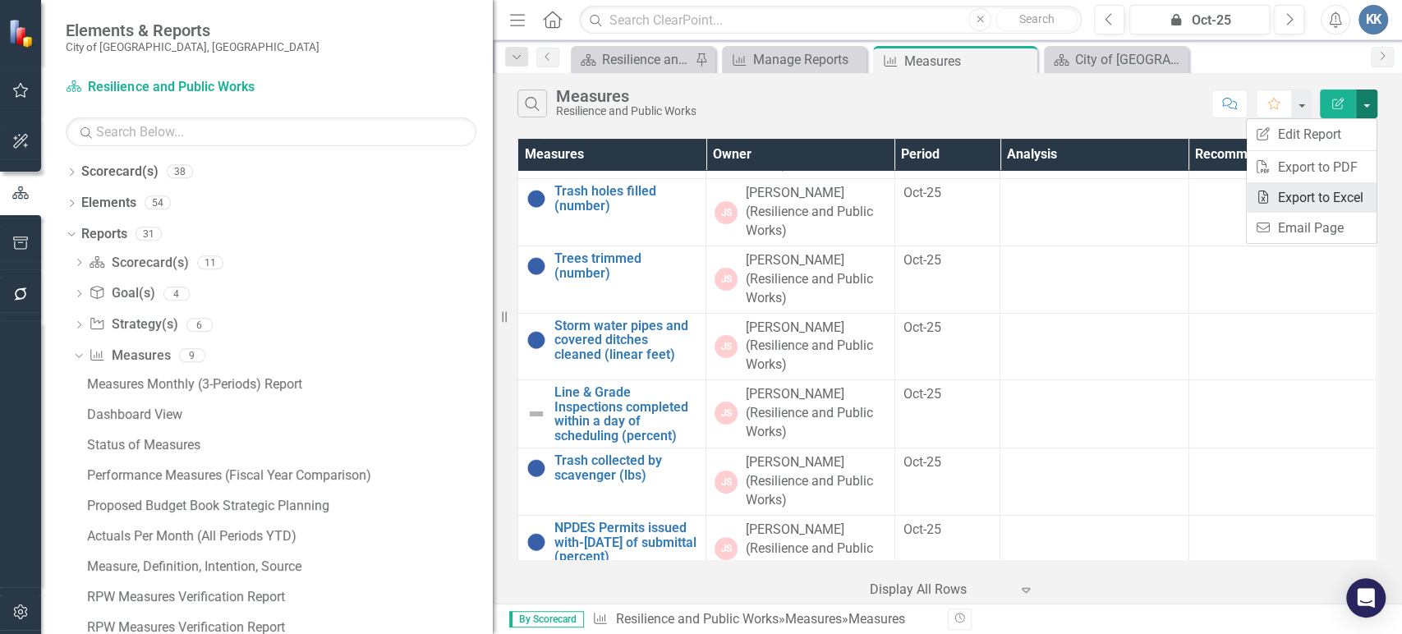
click at [1306, 195] on link "Excel Export to Excel" at bounding box center [1312, 197] width 130 height 30
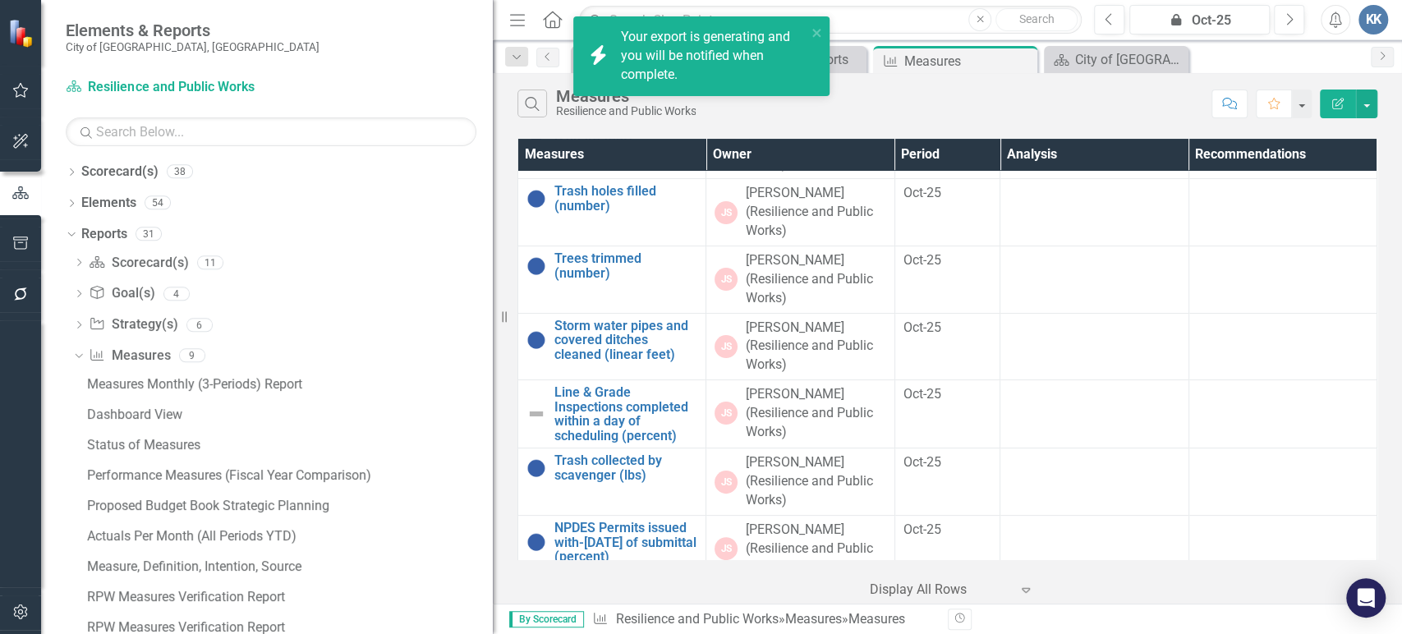
click at [647, 30] on div "Your export is generating and you will be notified when complete." at bounding box center [714, 56] width 186 height 57
click at [690, 67] on link "Click here to download." at bounding box center [690, 75] width 138 height 16
